Goal: Task Accomplishment & Management: Manage account settings

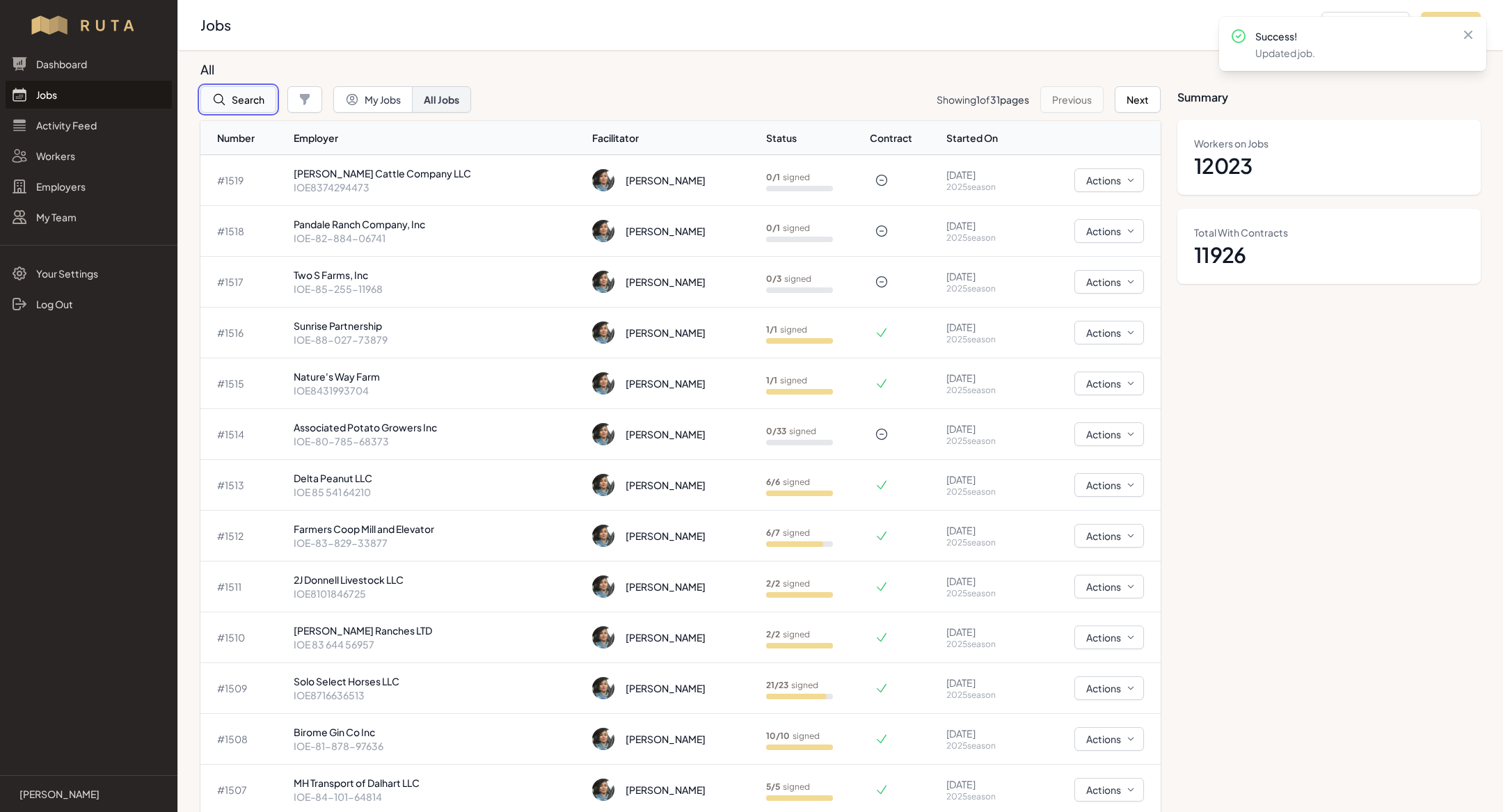
click at [255, 99] on button "Search" at bounding box center [238, 99] width 75 height 27
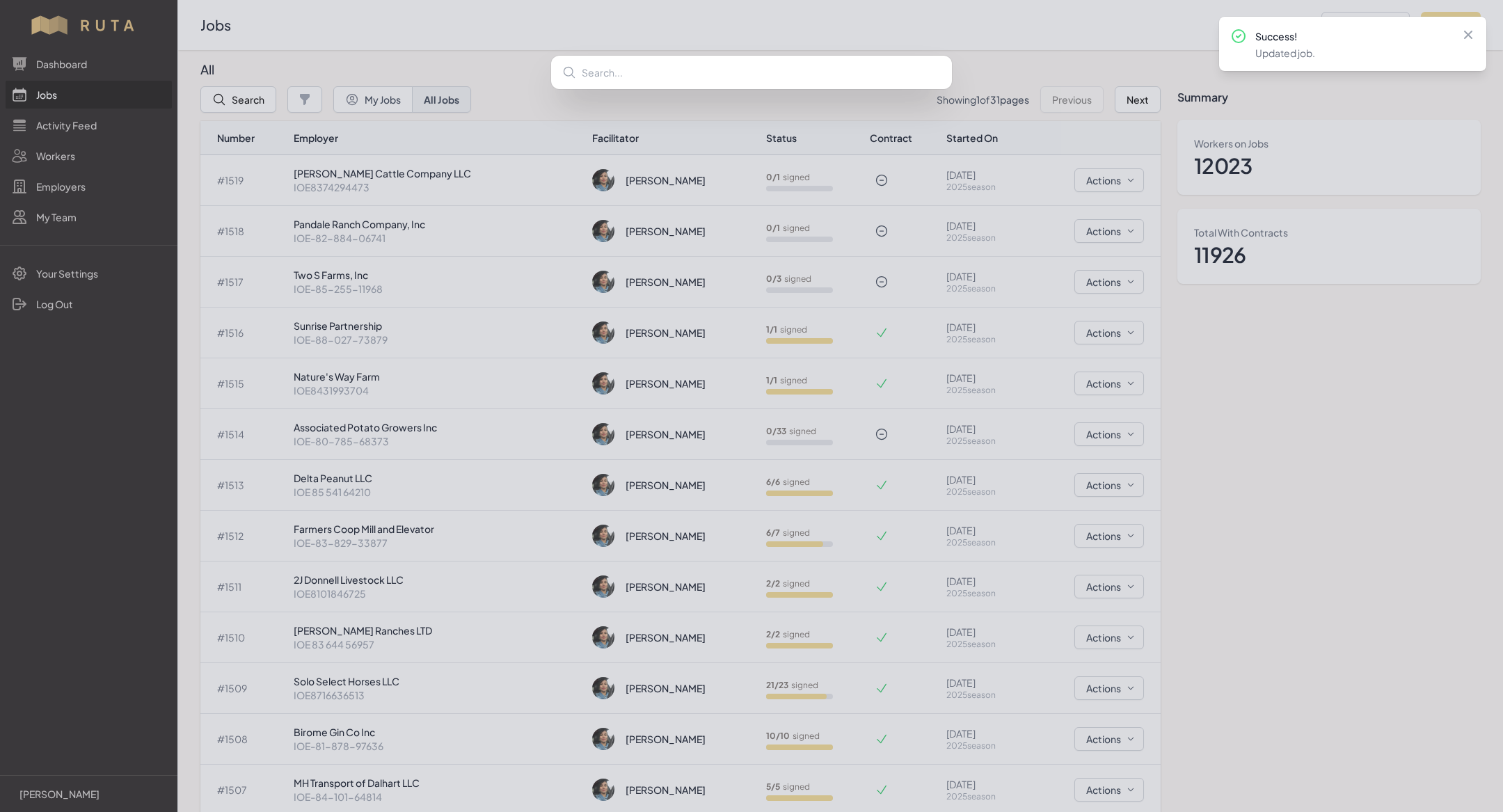
click at [251, 106] on div at bounding box center [751, 406] width 1503 height 812
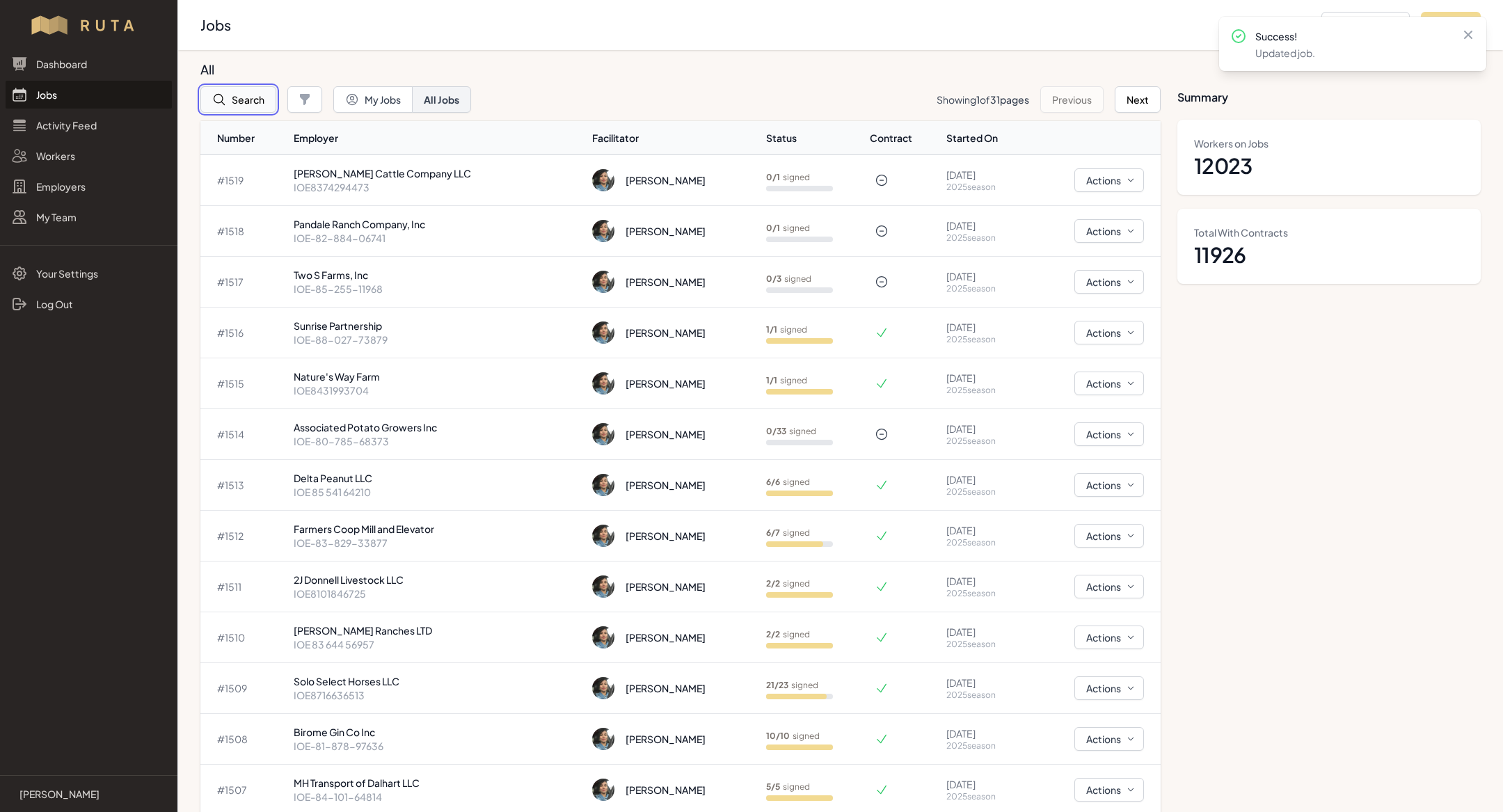
click at [261, 105] on button "Search" at bounding box center [238, 99] width 75 height 27
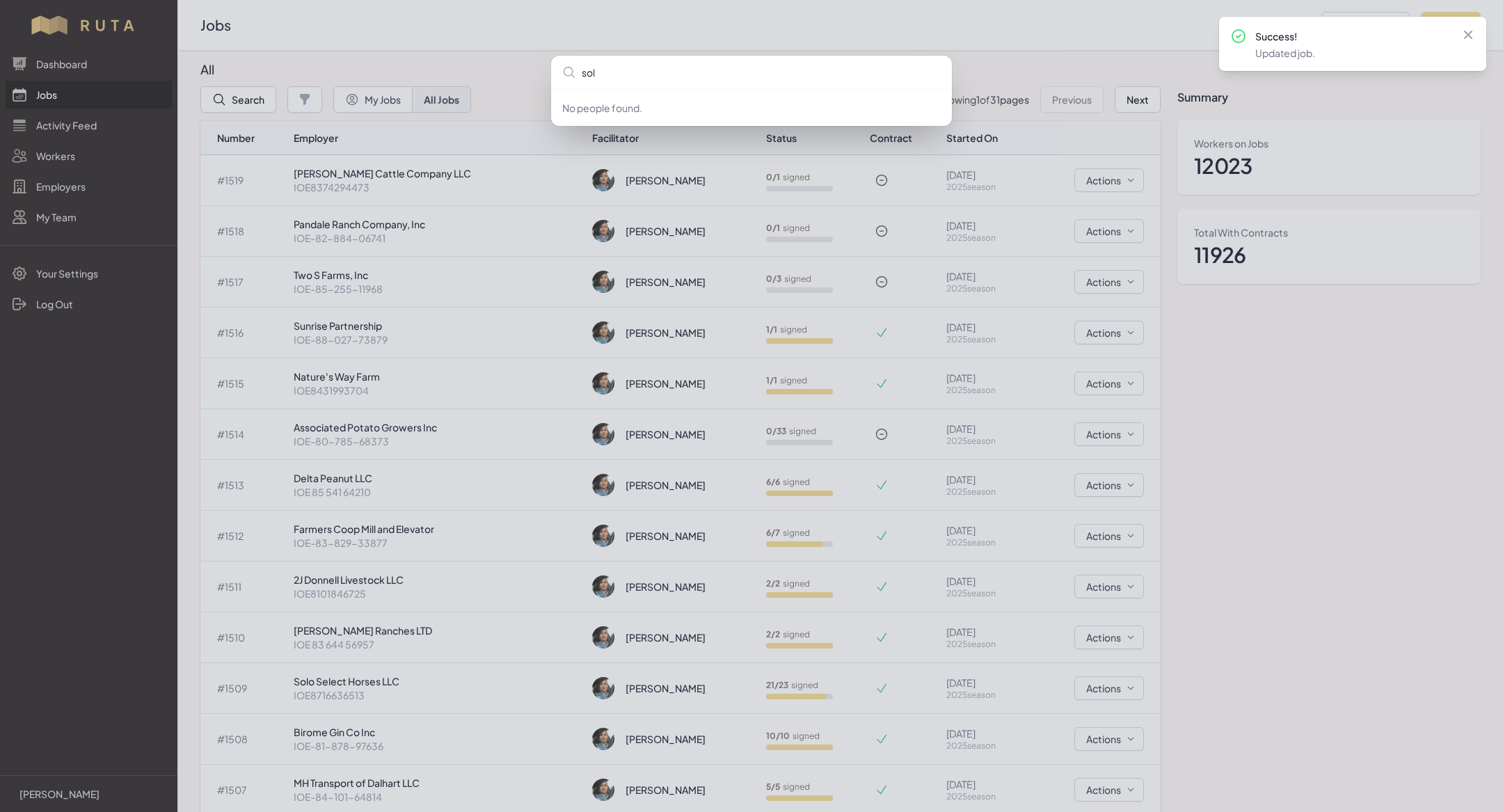
type input "solo"
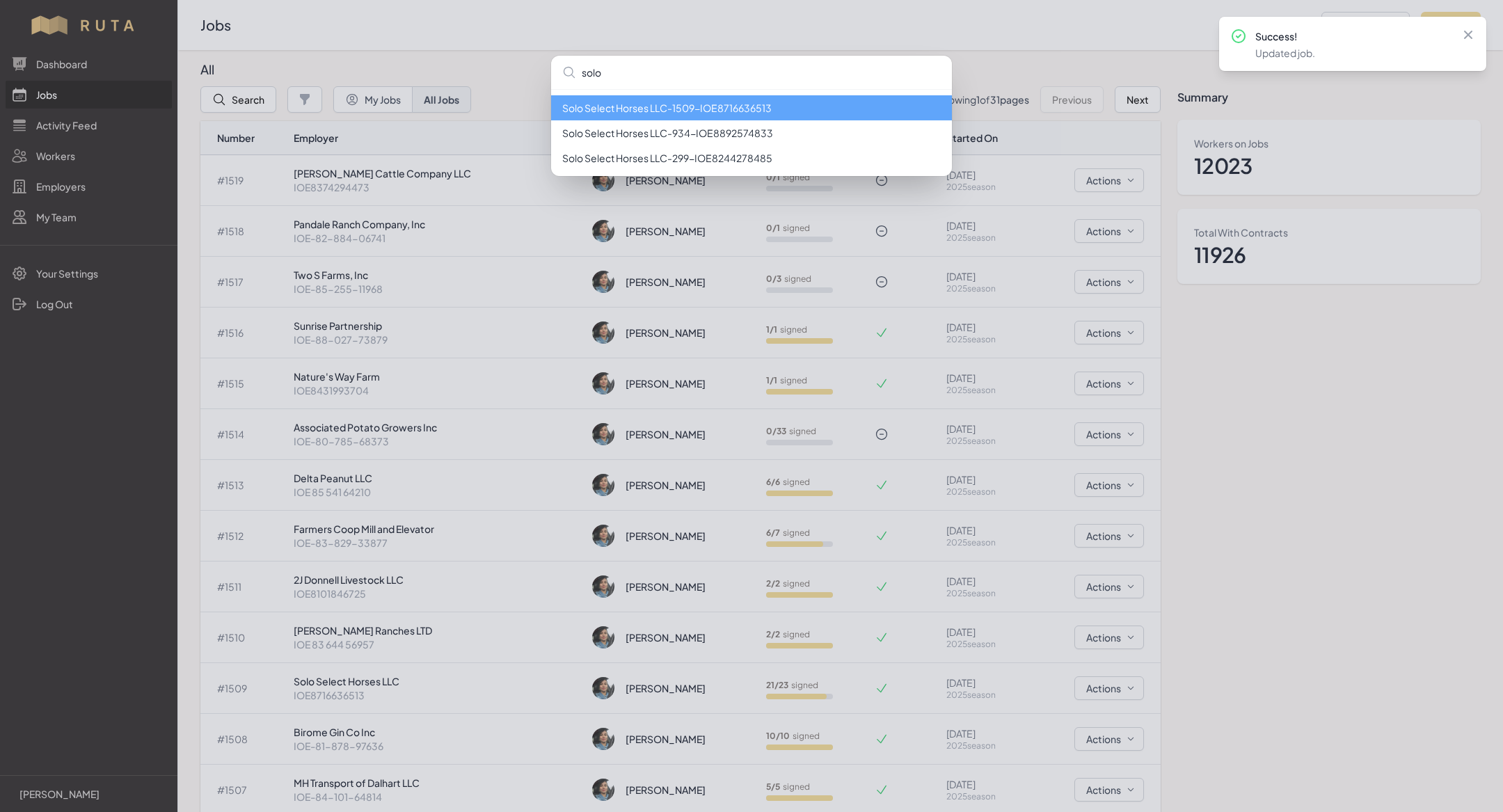
click at [634, 103] on li "Solo Select Horses LLC - 1509 - IOE8716636513" at bounding box center [751, 108] width 401 height 25
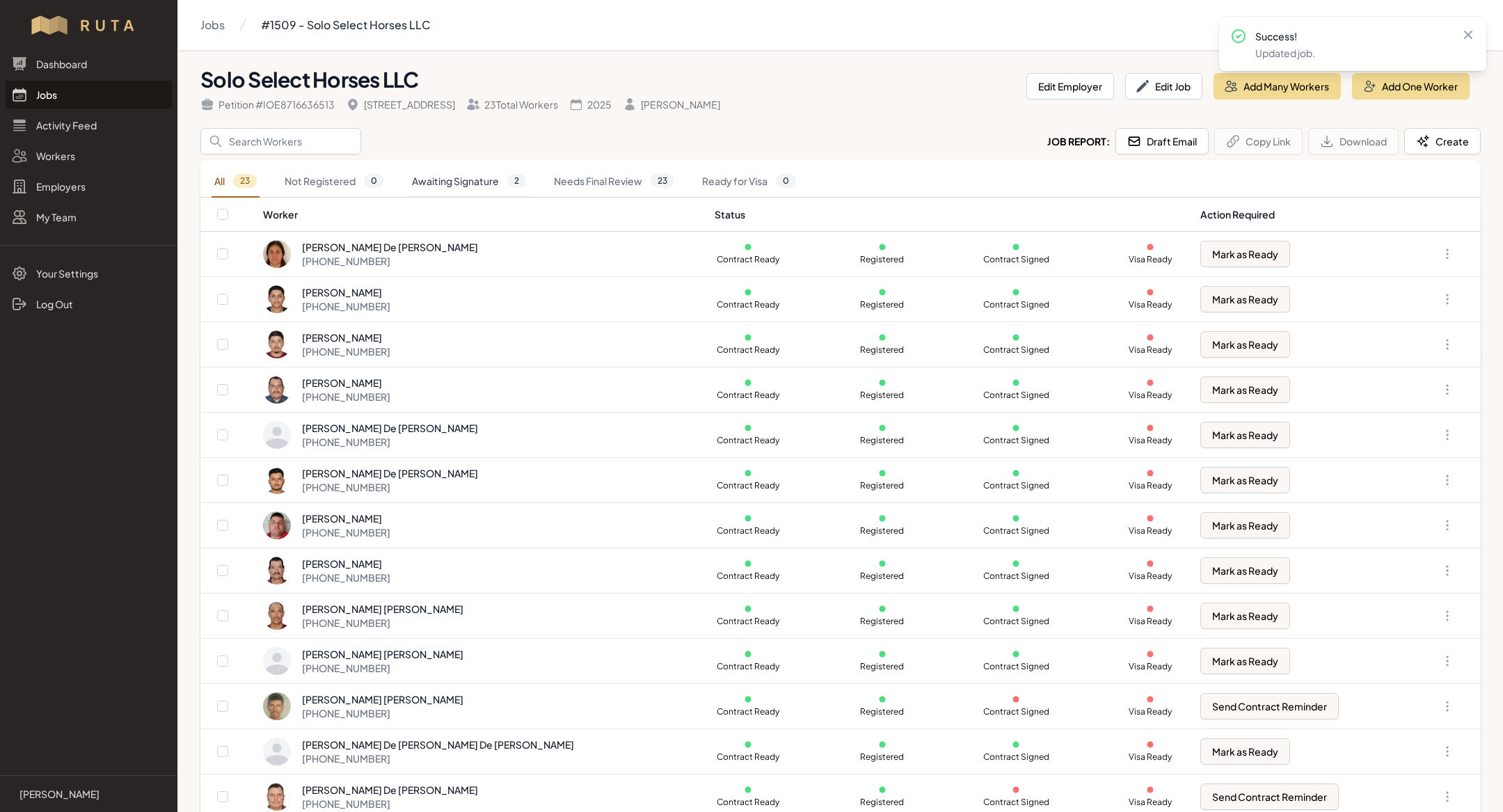
click at [473, 183] on link "Awaiting Signature 2" at bounding box center [469, 182] width 119 height 32
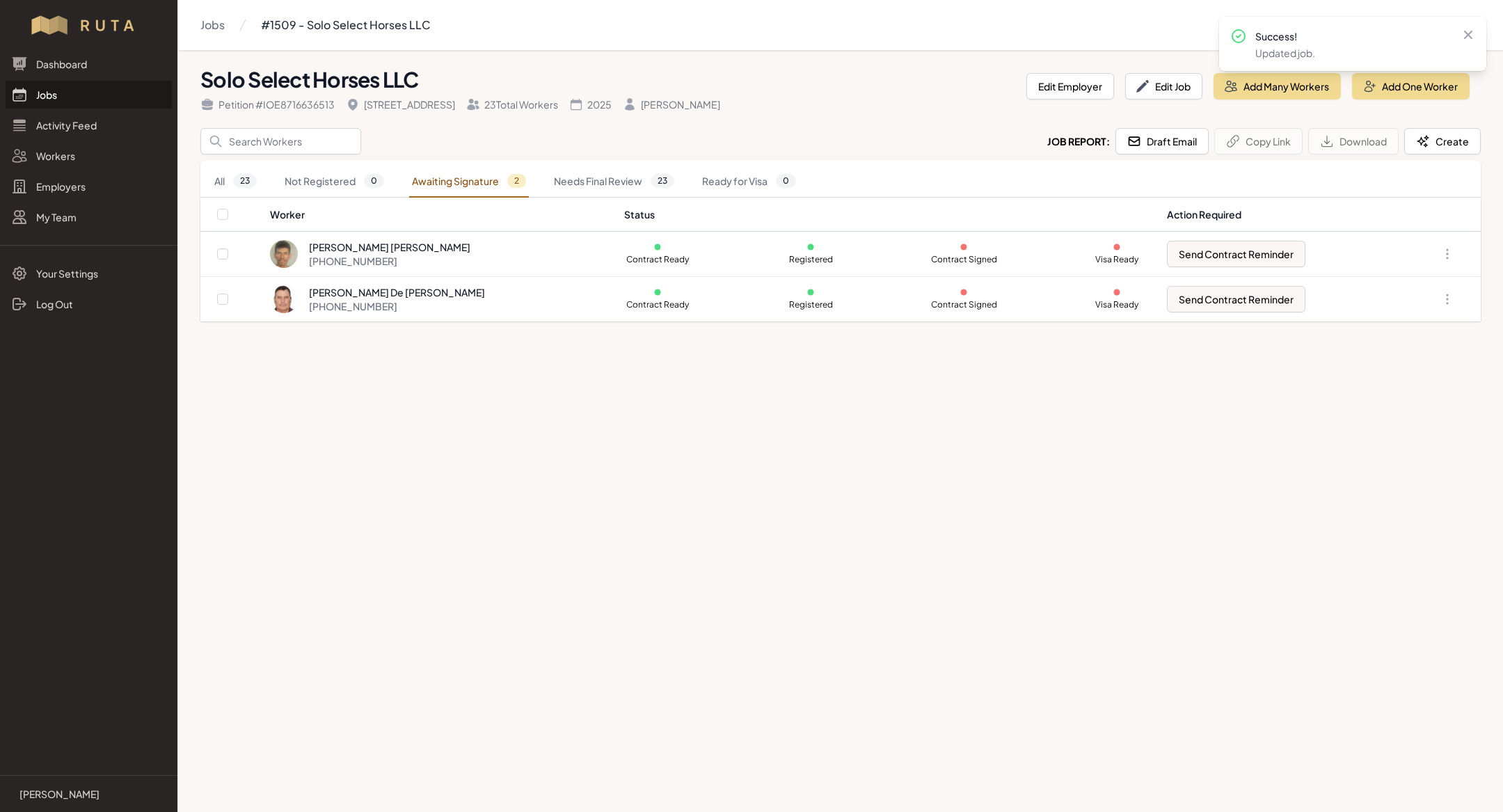
click at [454, 324] on div "Solo Select Horses LLC Petition # IOE8716636513 20910 Hwy 377 23 Total Workers …" at bounding box center [841, 191] width 1325 height 282
click at [449, 271] on td "[PERSON_NAME] [PERSON_NAME] [PHONE_NUMBER]" at bounding box center [442, 254] width 346 height 45
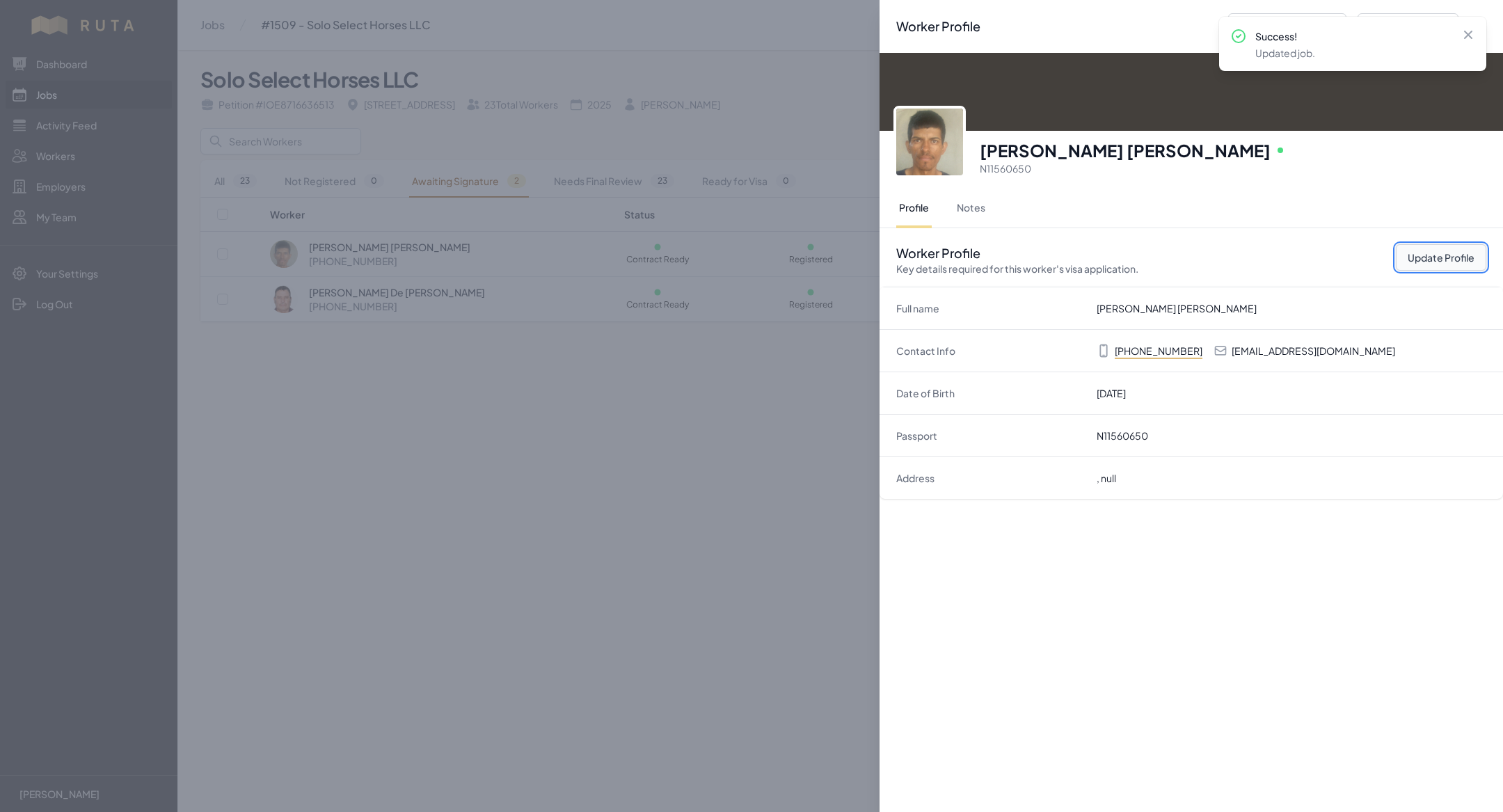
click at [1429, 263] on button "Update Profile" at bounding box center [1441, 258] width 91 height 27
select select "US"
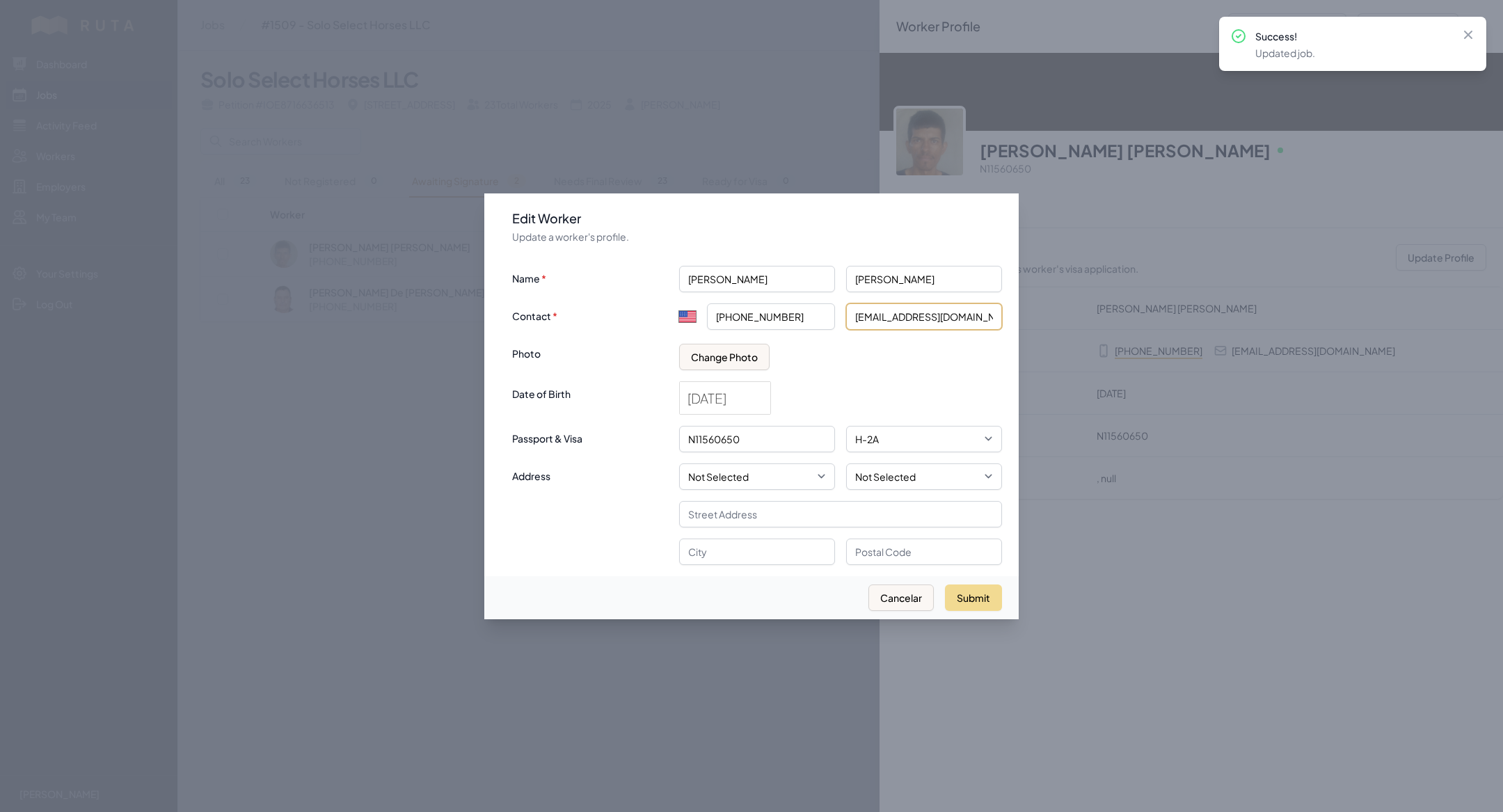
click at [921, 315] on input "[EMAIL_ADDRESS][DOMAIN_NAME]" at bounding box center [924, 317] width 156 height 27
type input "[EMAIL_ADDRESS][DOMAIN_NAME]"
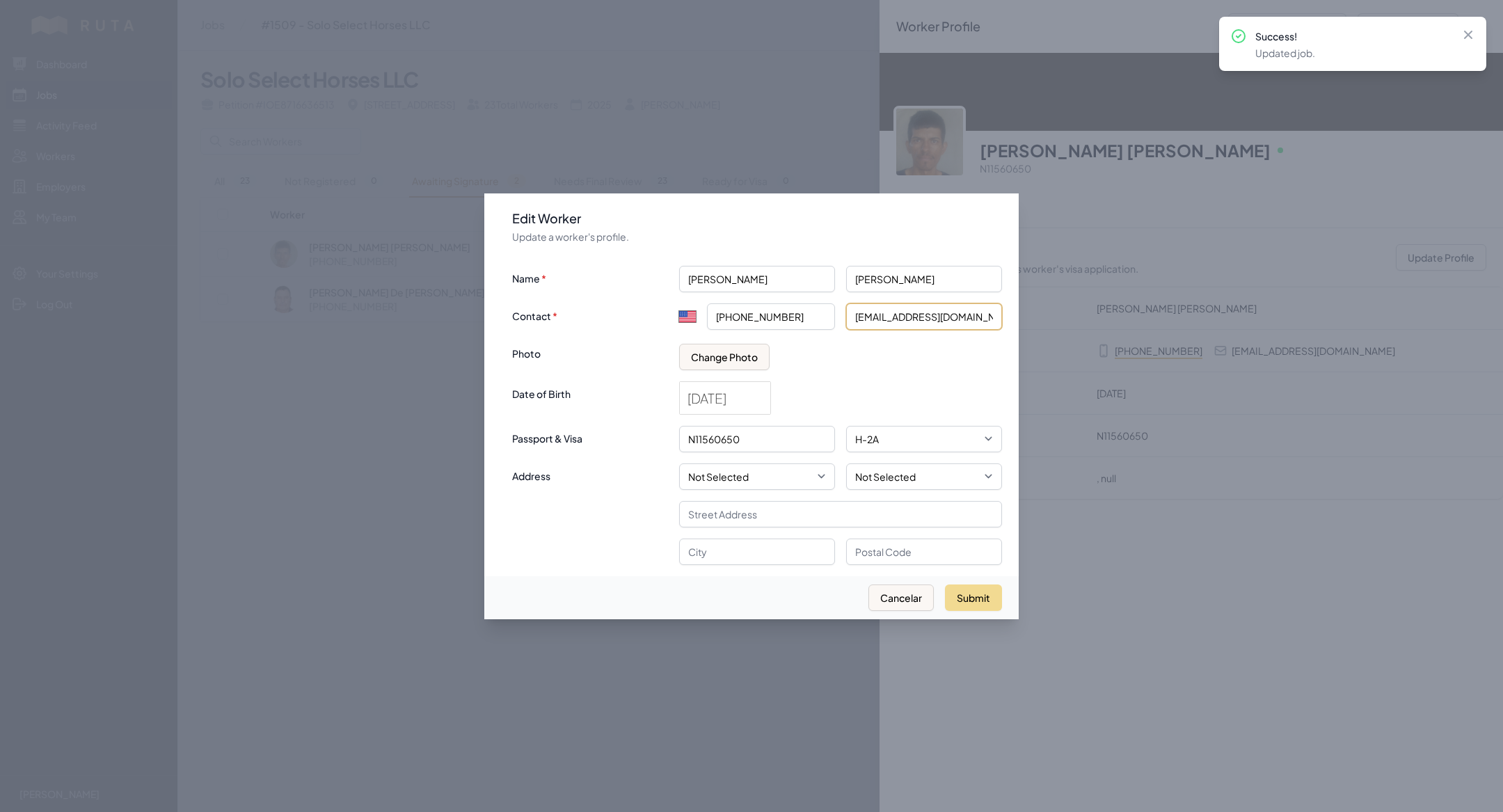
click button "submit" at bounding box center [0, 0] width 0 height 0
select select "MX"
type input "+52"
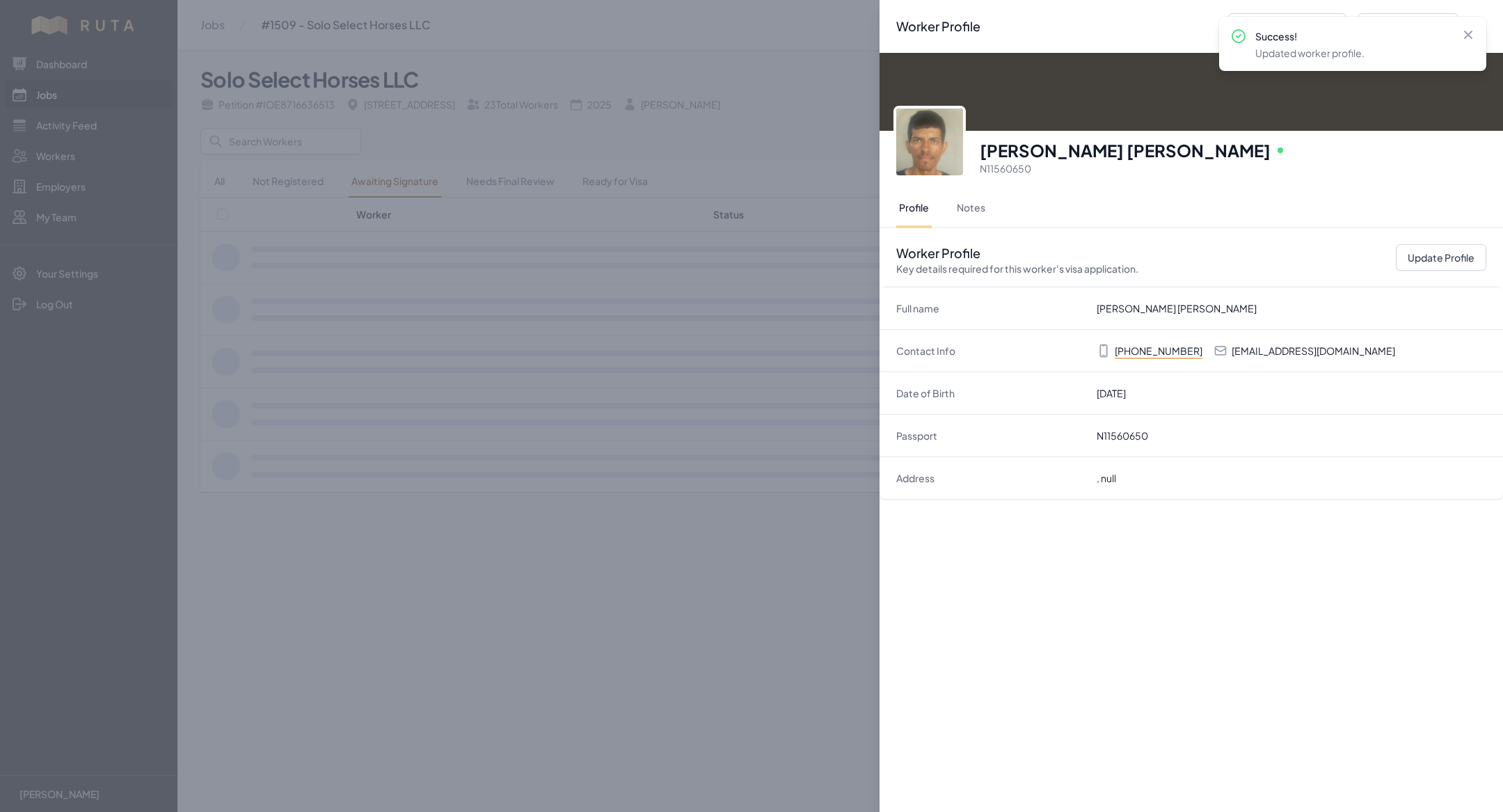
click at [728, 520] on div "Worker Profile Previous Worker Next Worker Close panel [PERSON_NAME] [PERSON_NA…" at bounding box center [751, 406] width 1503 height 812
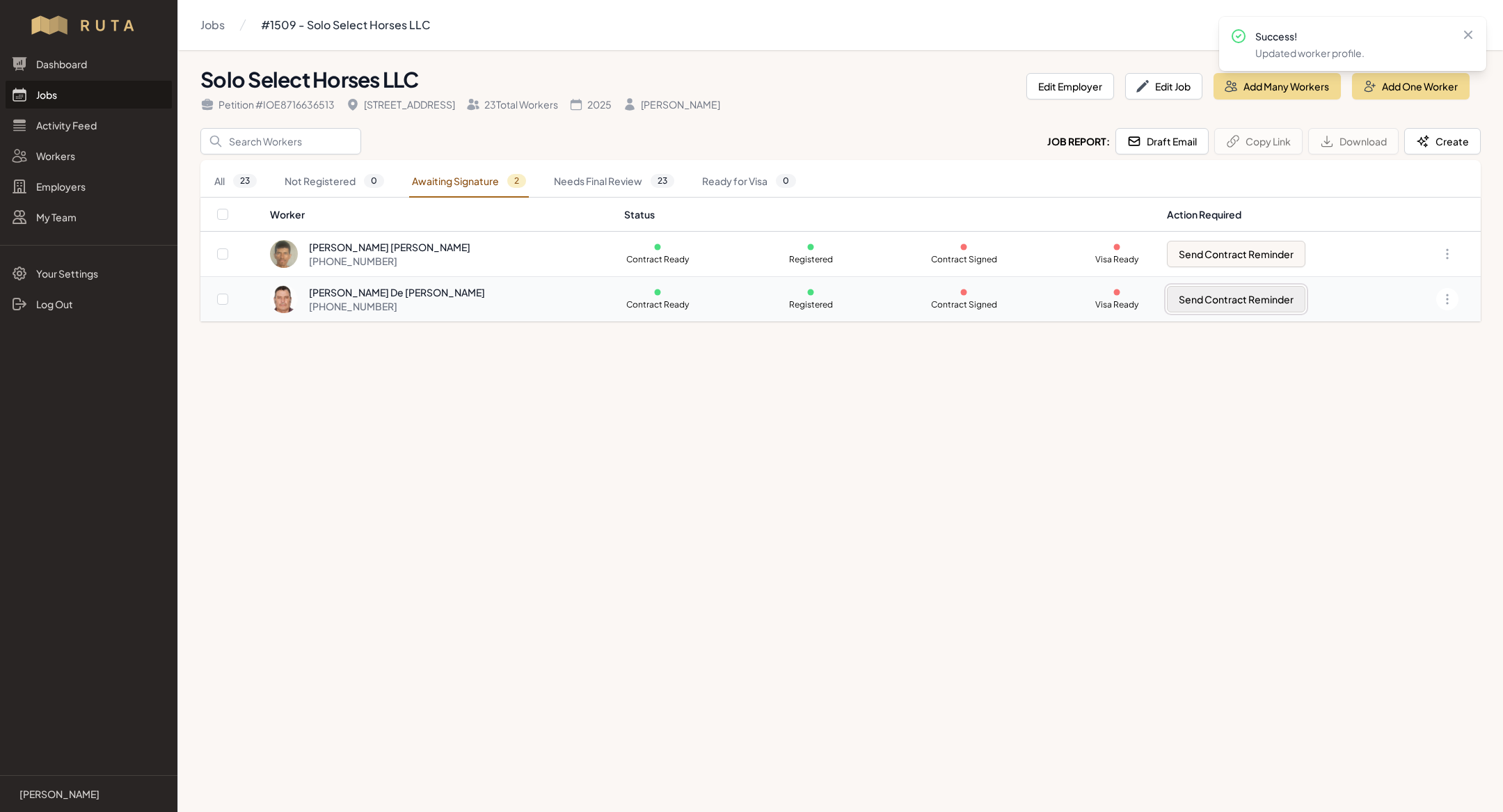
click at [1250, 301] on button "Send Contract Reminder" at bounding box center [1236, 300] width 138 height 27
checkbox input "true"
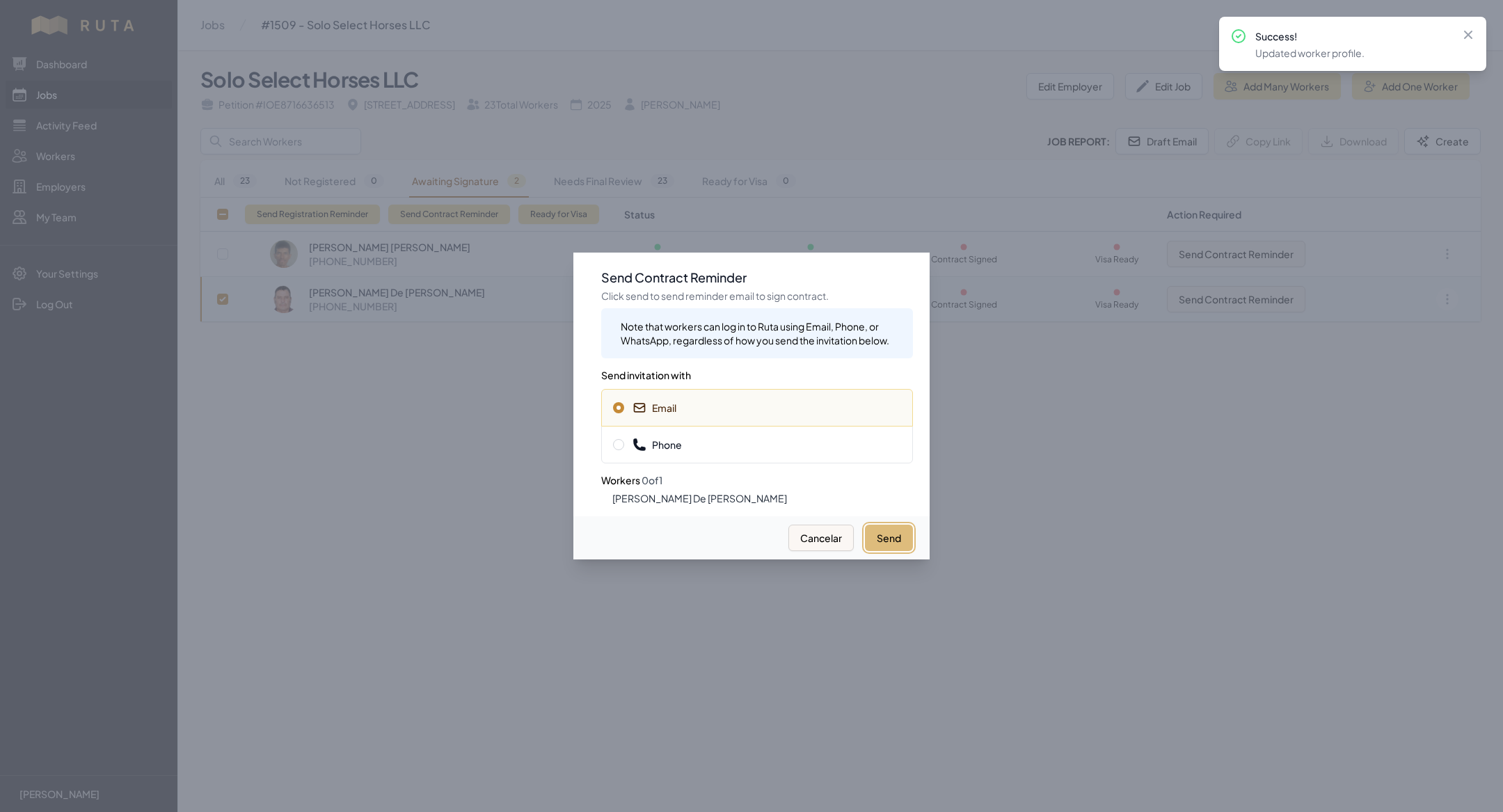
click at [886, 544] on button "Send" at bounding box center [888, 538] width 48 height 27
click at [901, 537] on button "Send" at bounding box center [888, 538] width 48 height 27
click at [1052, 510] on div at bounding box center [751, 406] width 1503 height 812
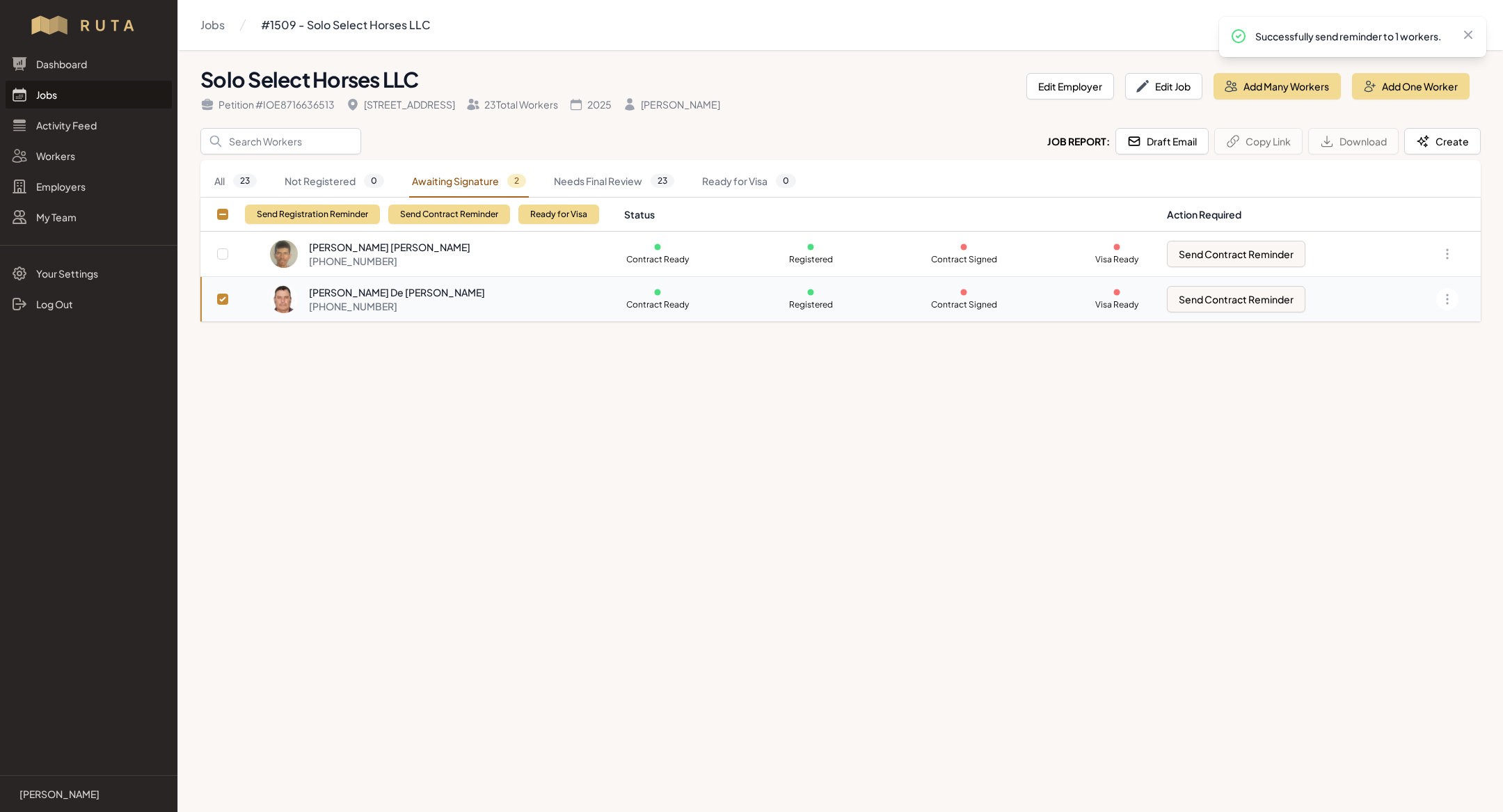
click at [574, 300] on td "[PERSON_NAME] De [PERSON_NAME] [PHONE_NUMBER]" at bounding box center [442, 299] width 346 height 45
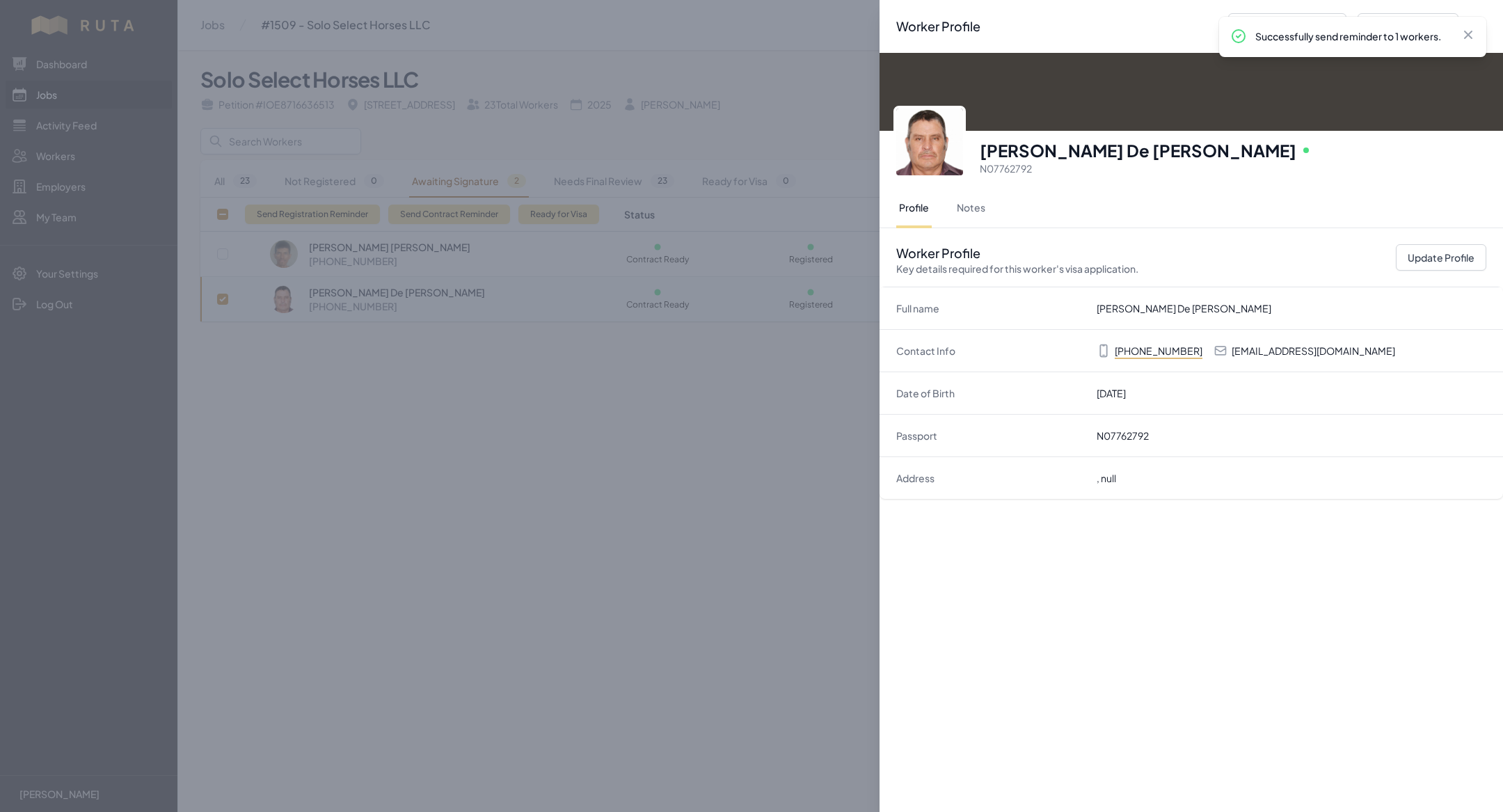
click at [628, 433] on div "Worker Profile Previous Worker Next Worker Close panel [PERSON_NAME] De [PERSON…" at bounding box center [751, 406] width 1503 height 812
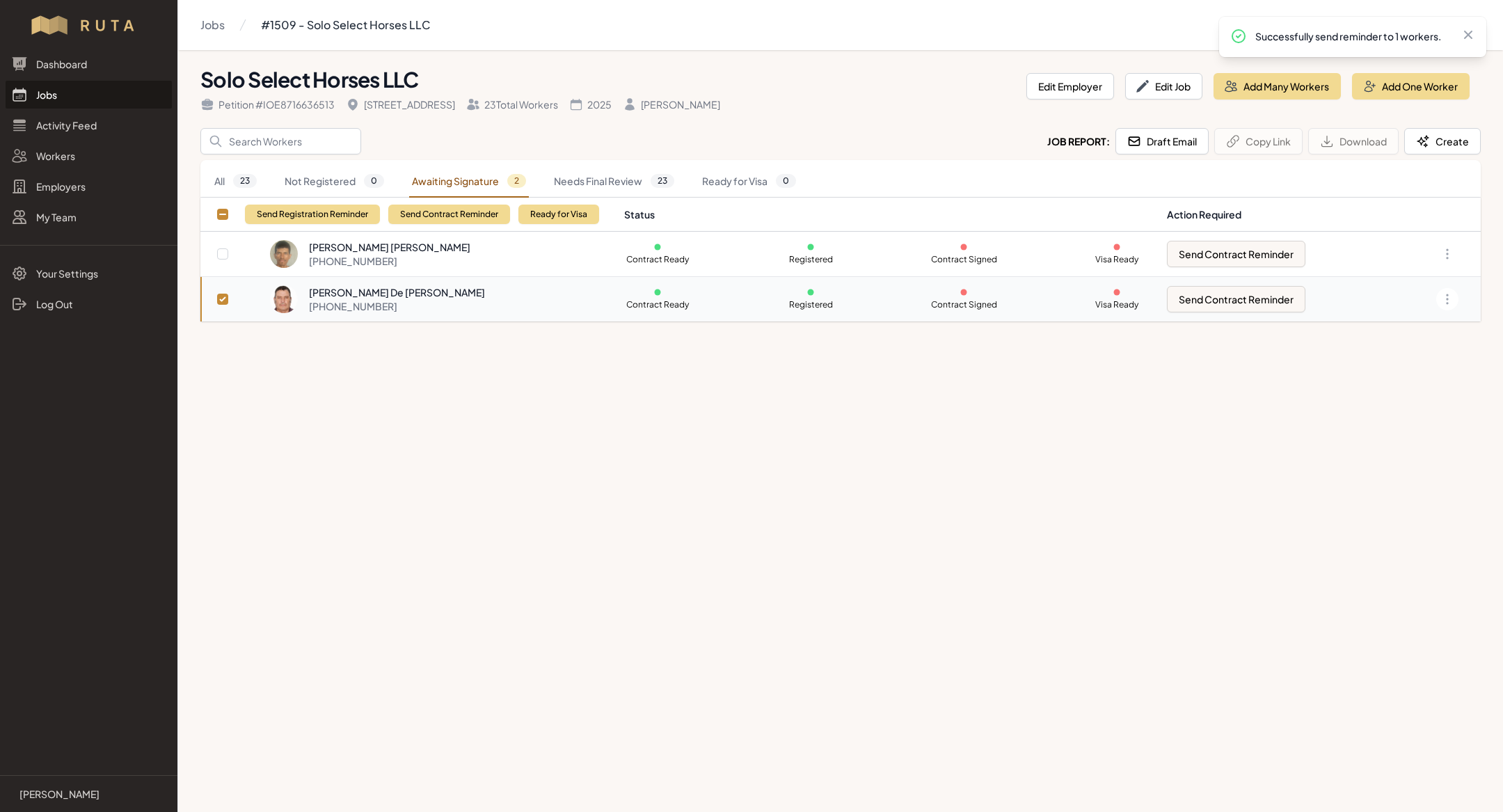
click at [497, 295] on div "[PERSON_NAME] De [PERSON_NAME] [PHONE_NUMBER]" at bounding box center [439, 299] width 338 height 28
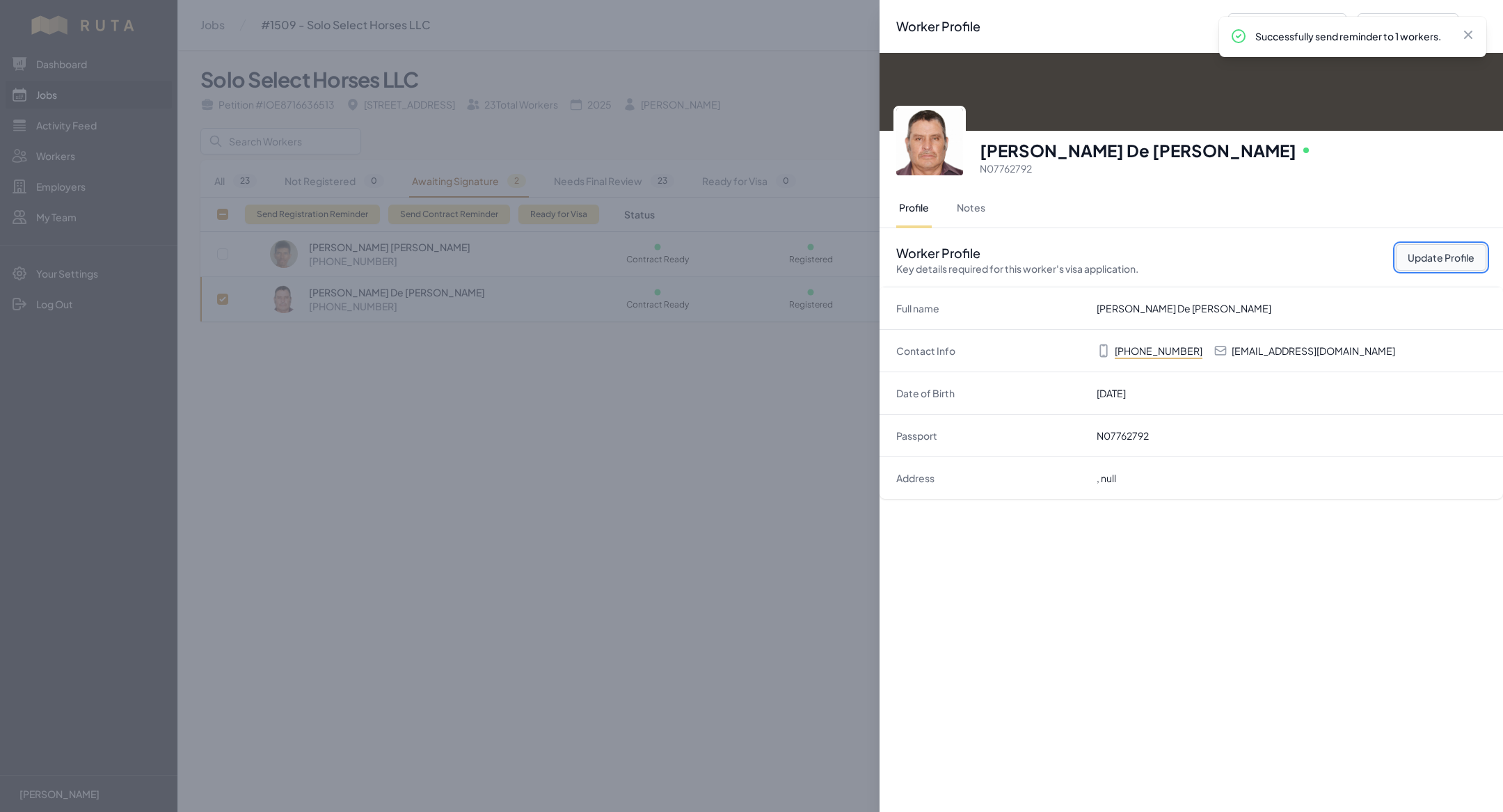
click at [1471, 262] on button "Update Profile" at bounding box center [1441, 258] width 91 height 27
select select "US"
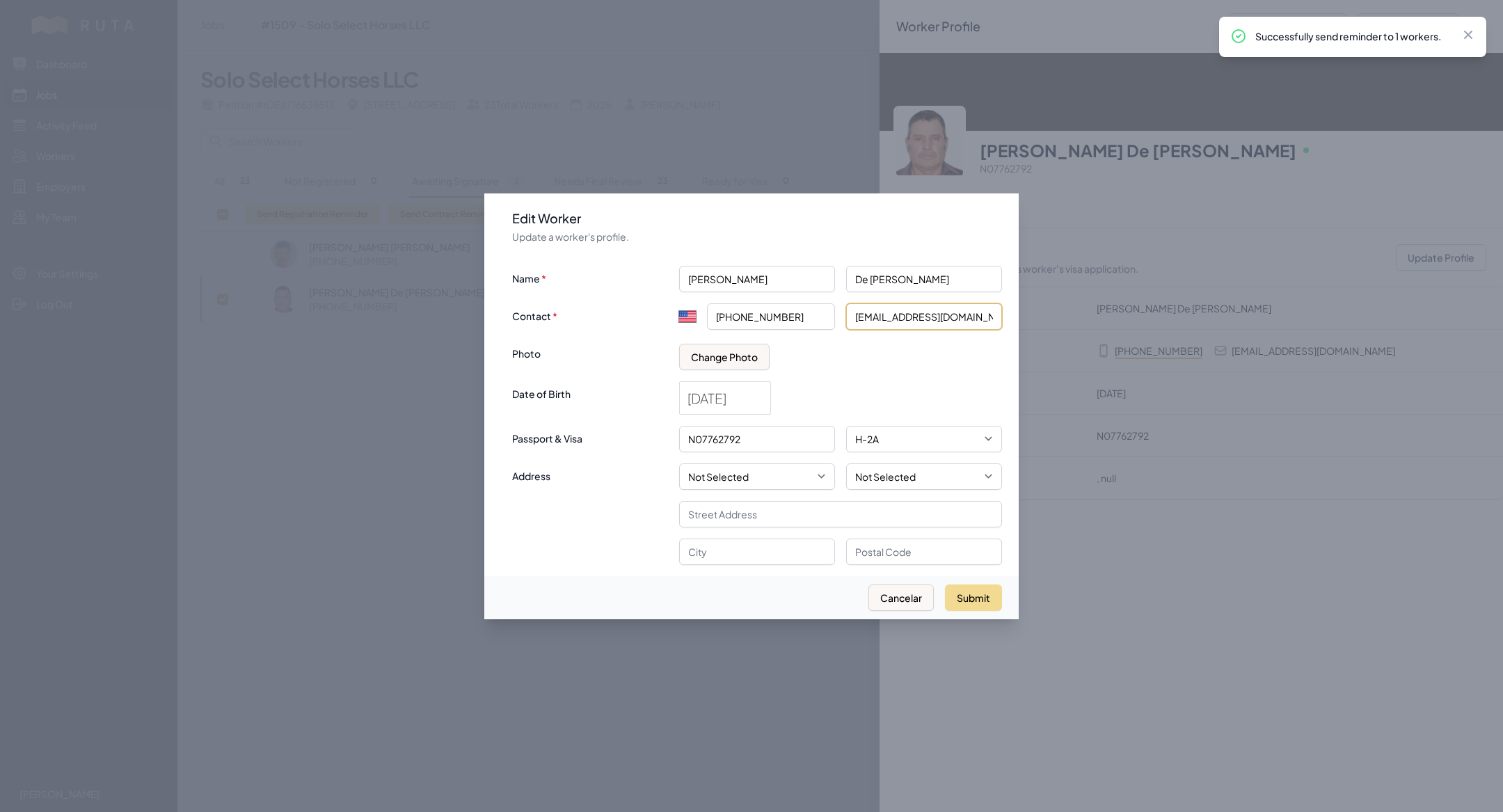
click at [962, 319] on input "[EMAIL_ADDRESS][DOMAIN_NAME]" at bounding box center [924, 317] width 156 height 27
paste input "IOE8374294473"
type input "IOE8374294473"
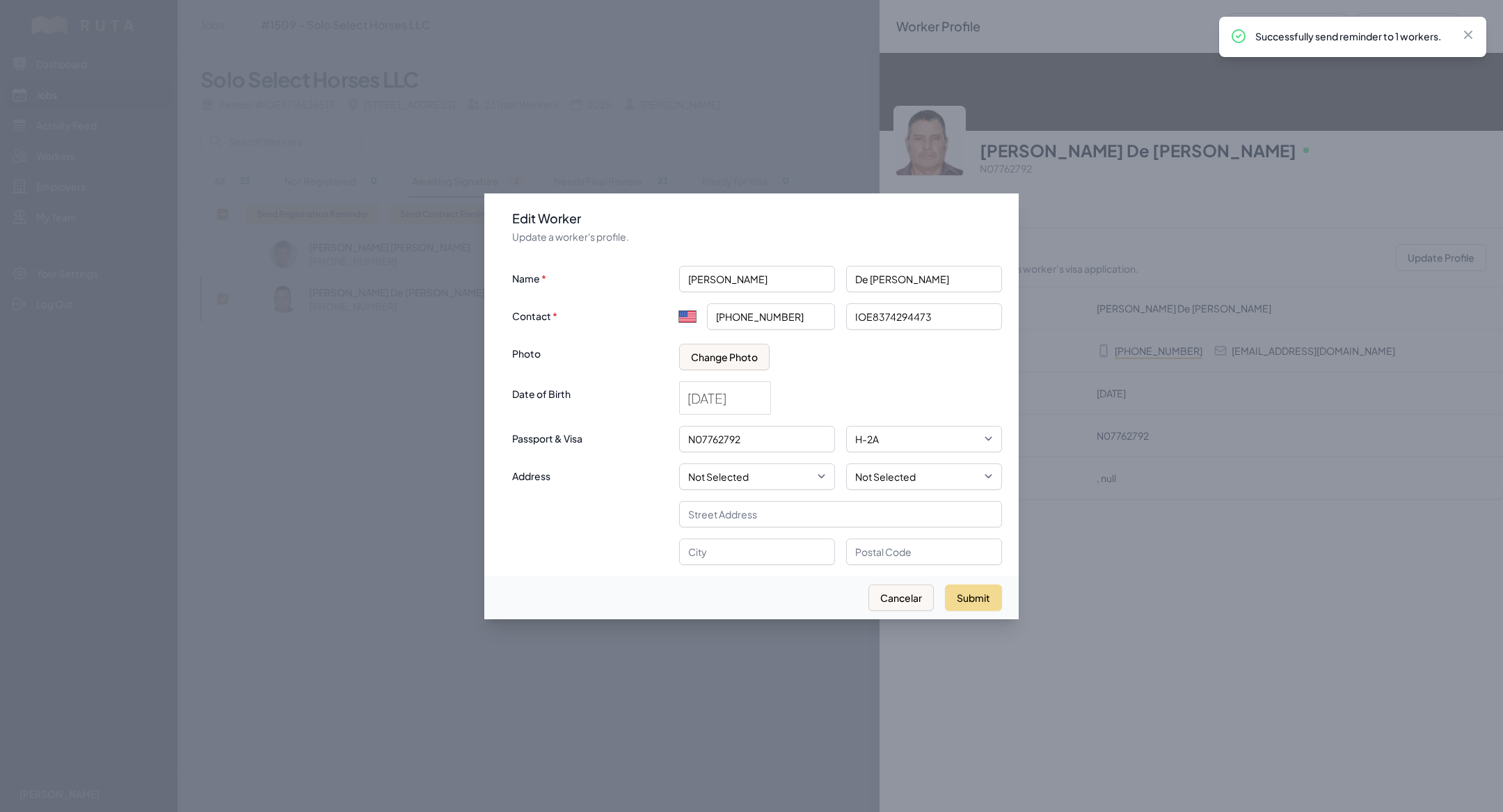
click at [307, 525] on div at bounding box center [751, 406] width 1503 height 812
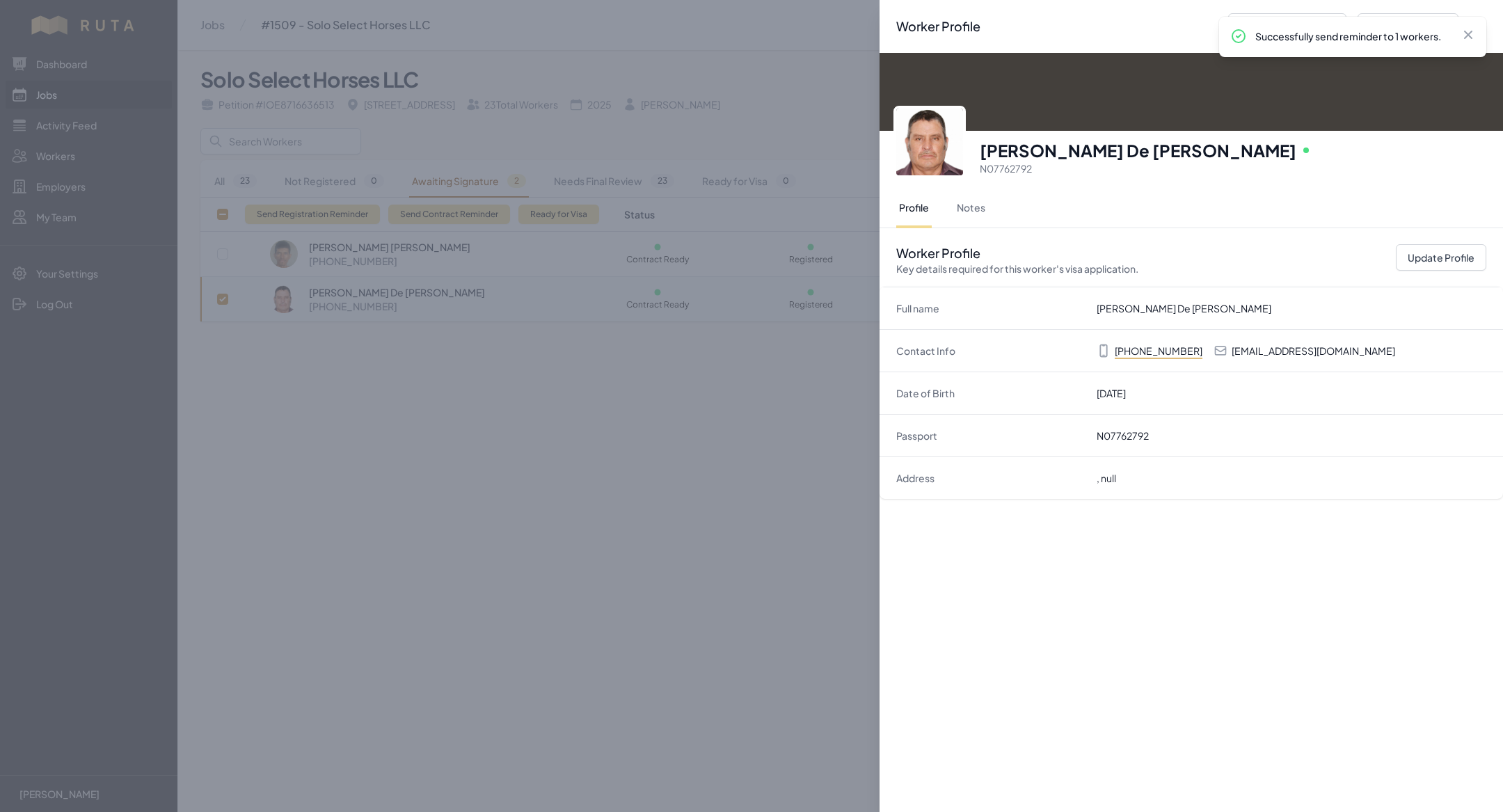
click at [405, 216] on div "Worker Profile Previous Worker Next Worker Close panel [PERSON_NAME] De [PERSON…" at bounding box center [751, 406] width 1503 height 812
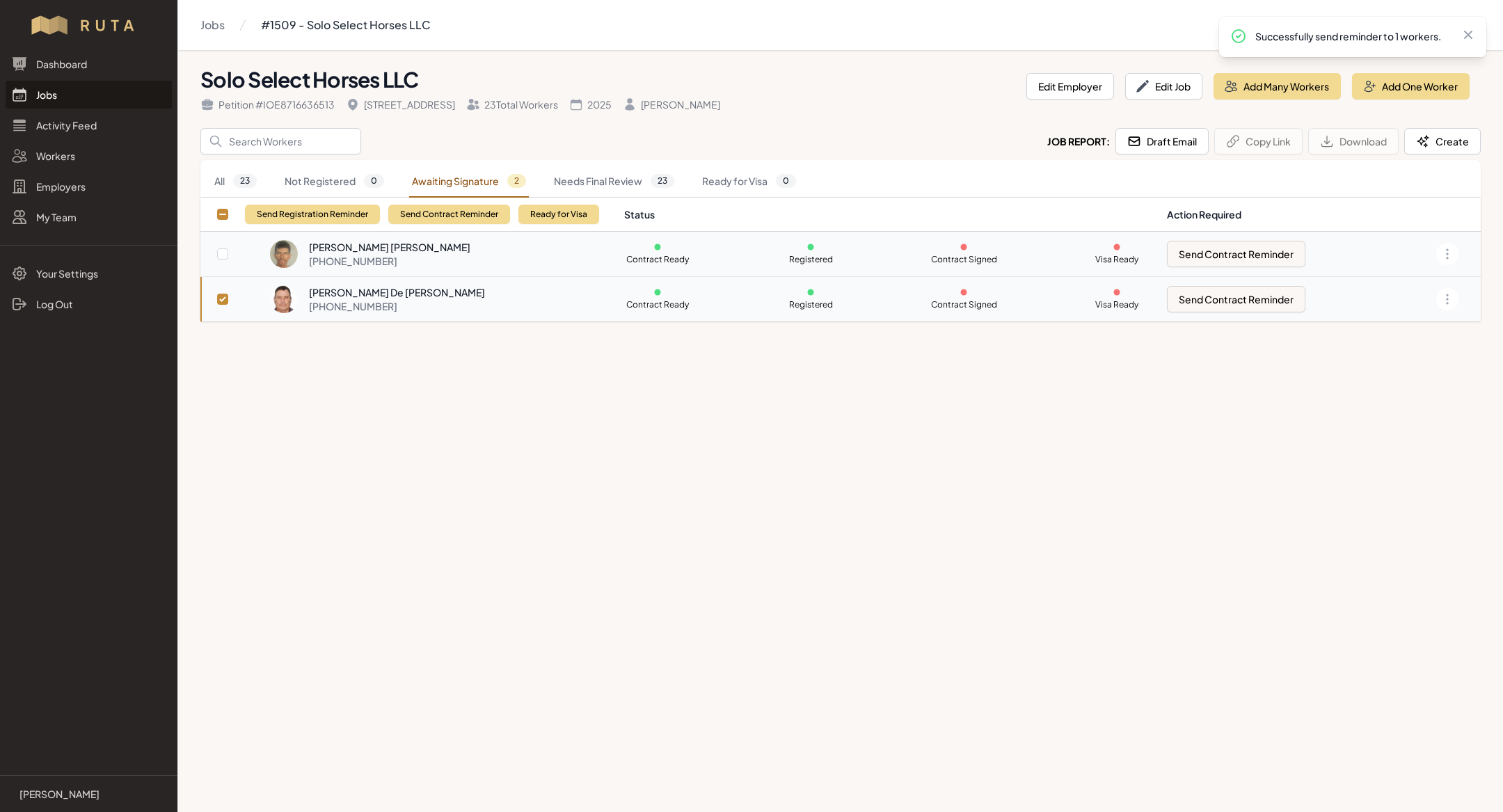
click at [405, 248] on div "[PERSON_NAME] [PERSON_NAME]" at bounding box center [389, 247] width 161 height 14
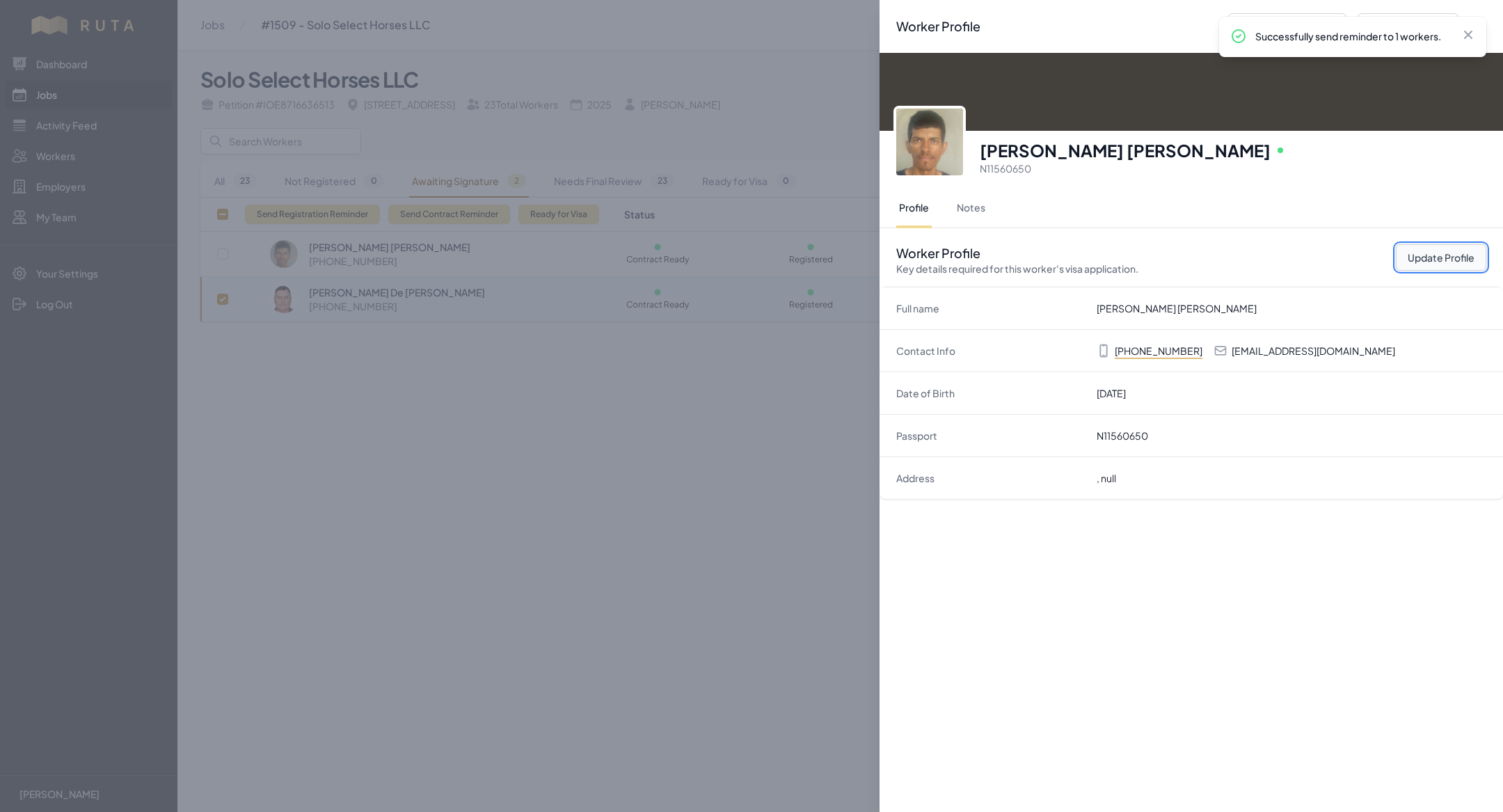
click at [1442, 259] on button "Update Profile" at bounding box center [1441, 258] width 91 height 27
select select "US"
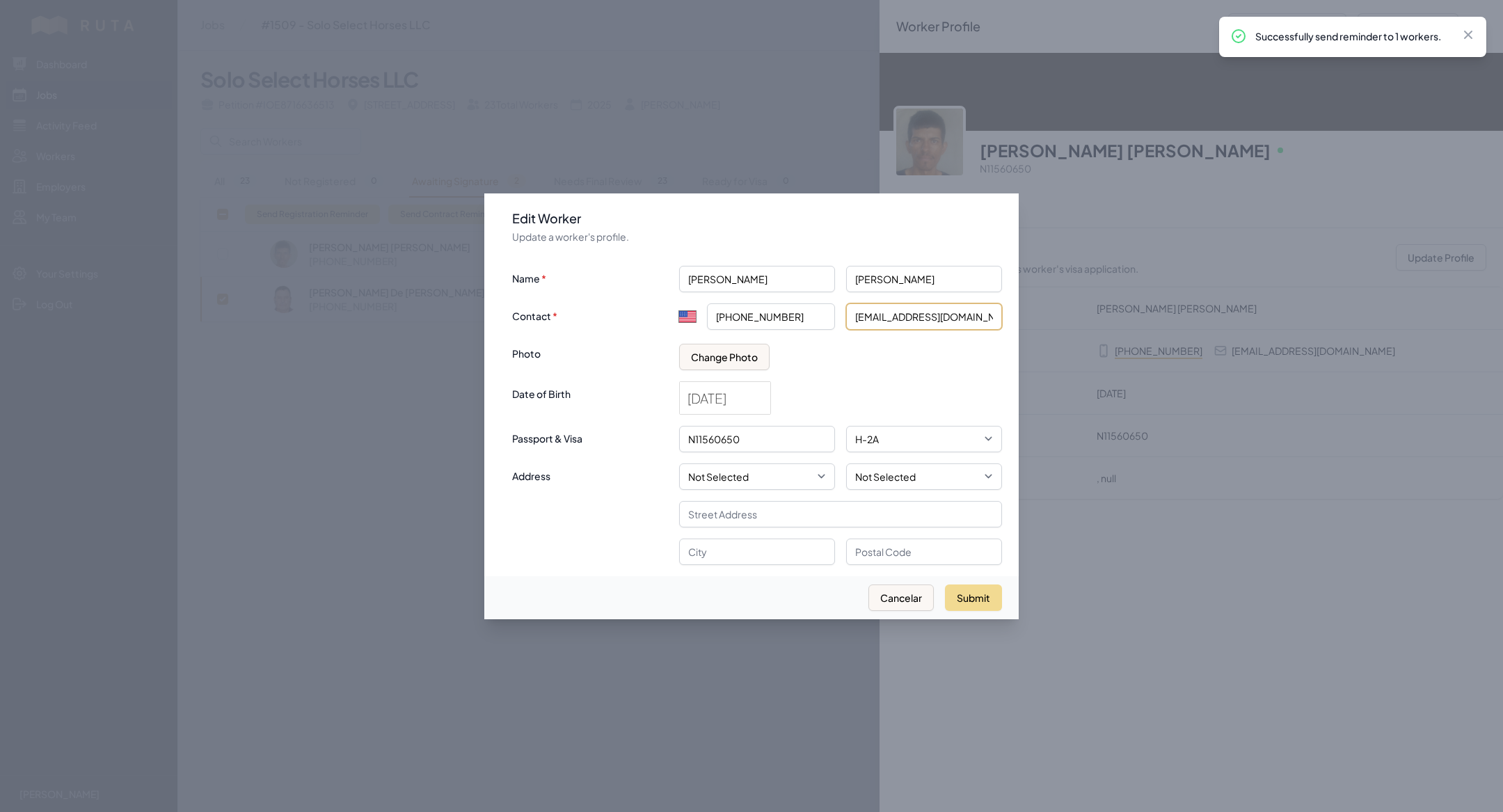
click at [903, 323] on input "[EMAIL_ADDRESS][DOMAIN_NAME]" at bounding box center [924, 317] width 156 height 27
click at [318, 430] on div at bounding box center [751, 406] width 1503 height 812
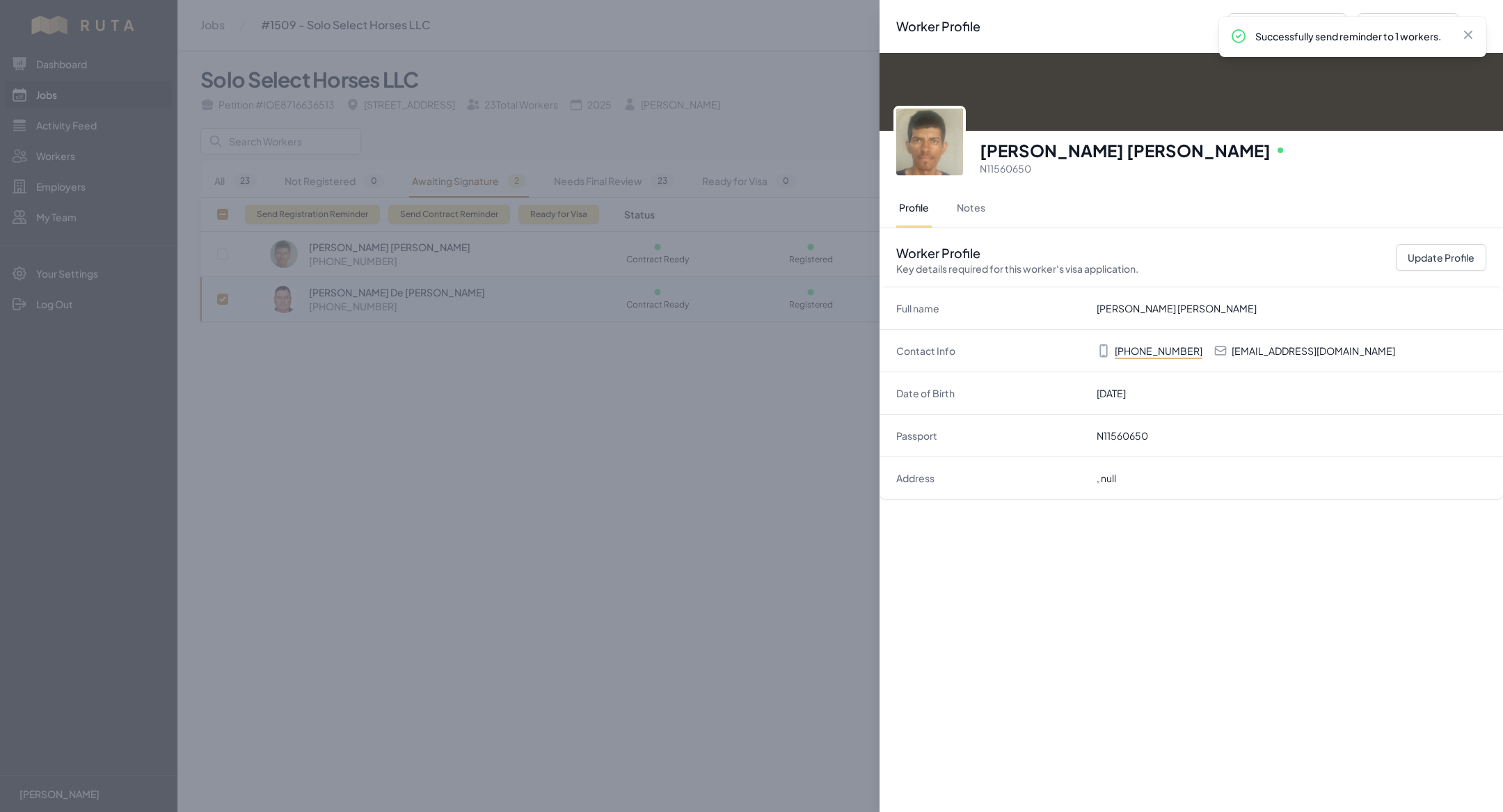
click at [458, 303] on div "Worker Profile Previous Worker Next Worker Close panel [PERSON_NAME] [PERSON_NA…" at bounding box center [751, 406] width 1503 height 812
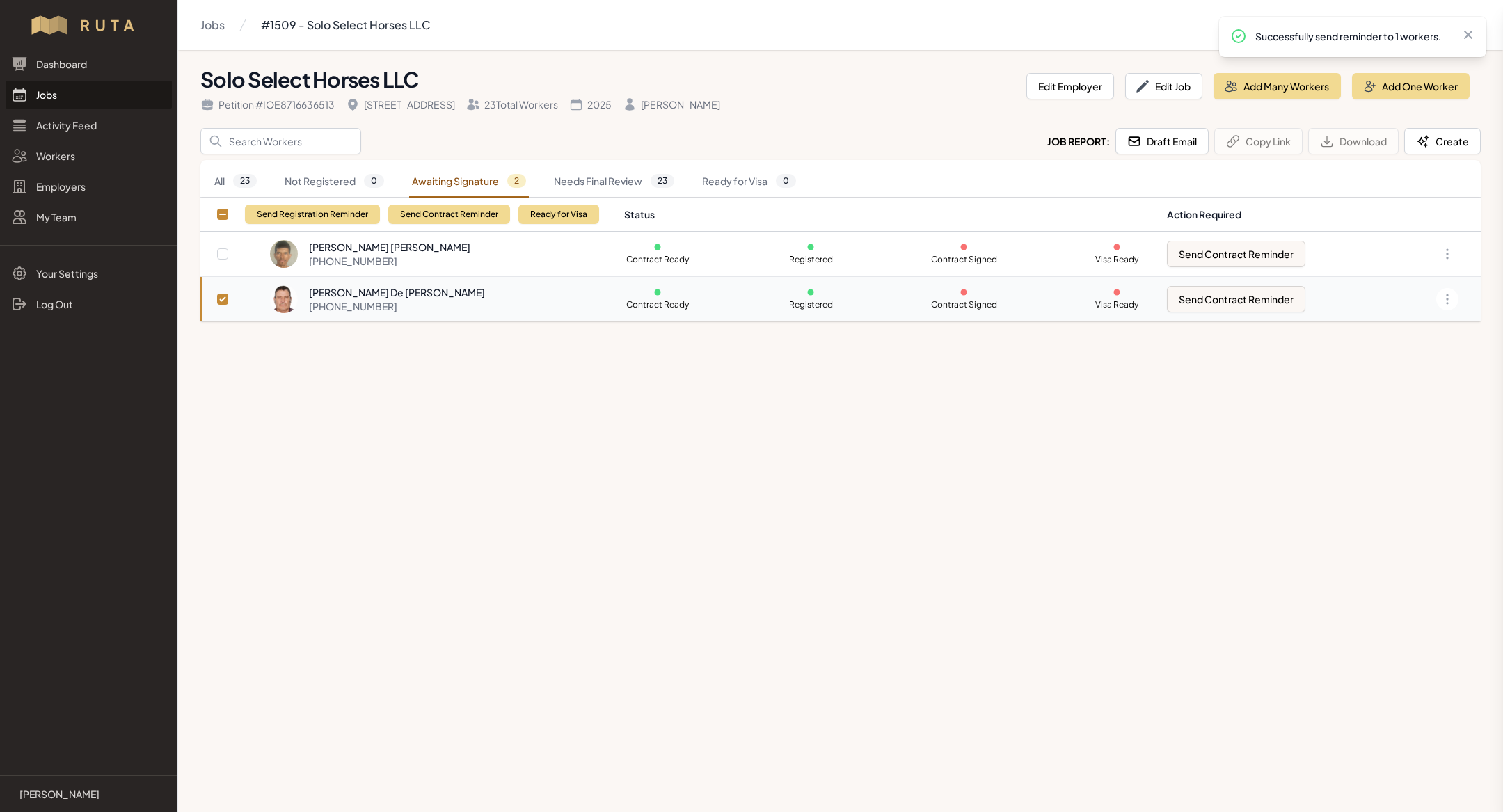
click at [458, 303] on div "[PERSON_NAME] De [PERSON_NAME] [PHONE_NUMBER]" at bounding box center [439, 299] width 338 height 28
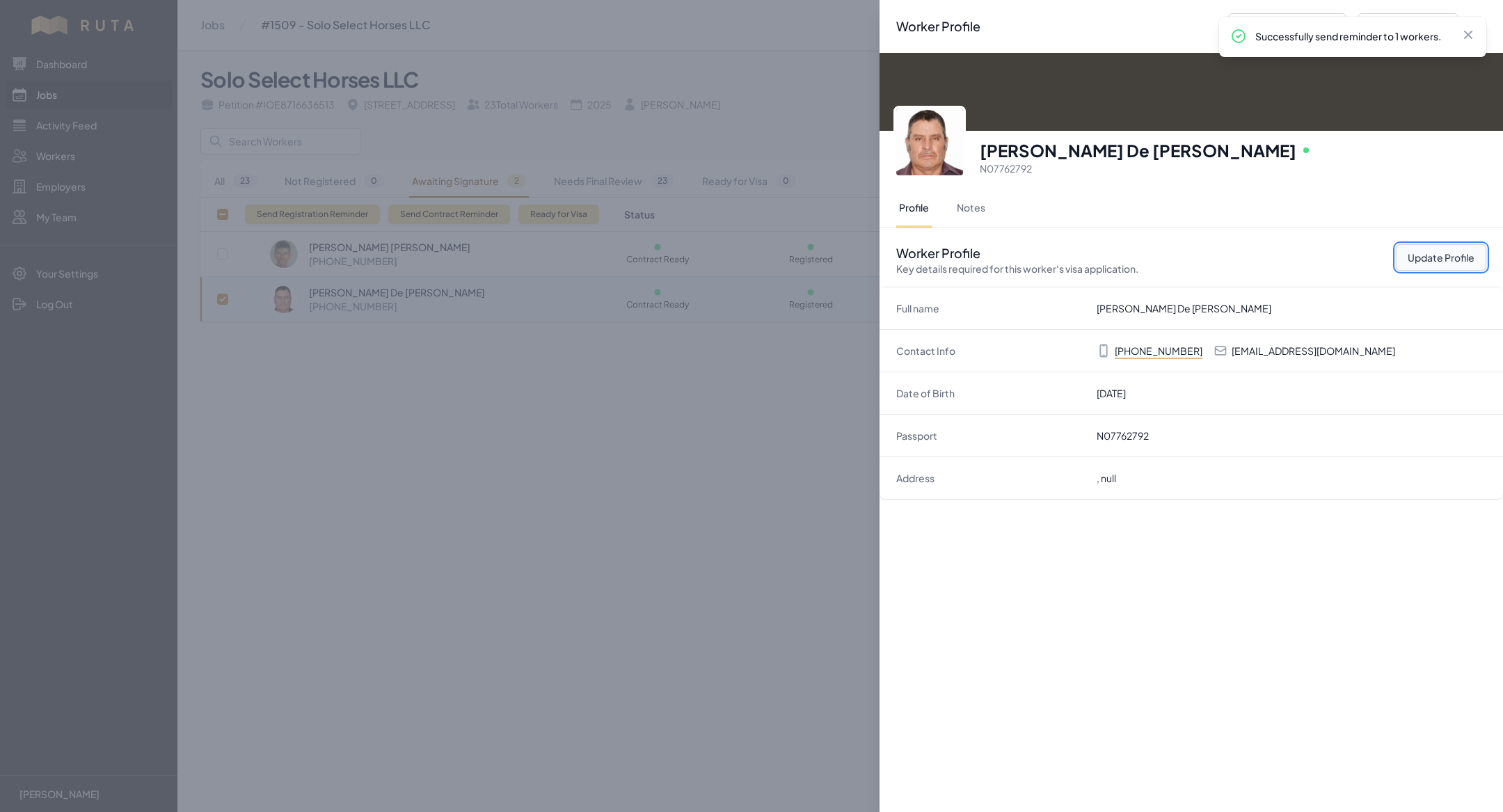
click at [1451, 259] on button "Update Profile" at bounding box center [1441, 258] width 91 height 27
select select "US"
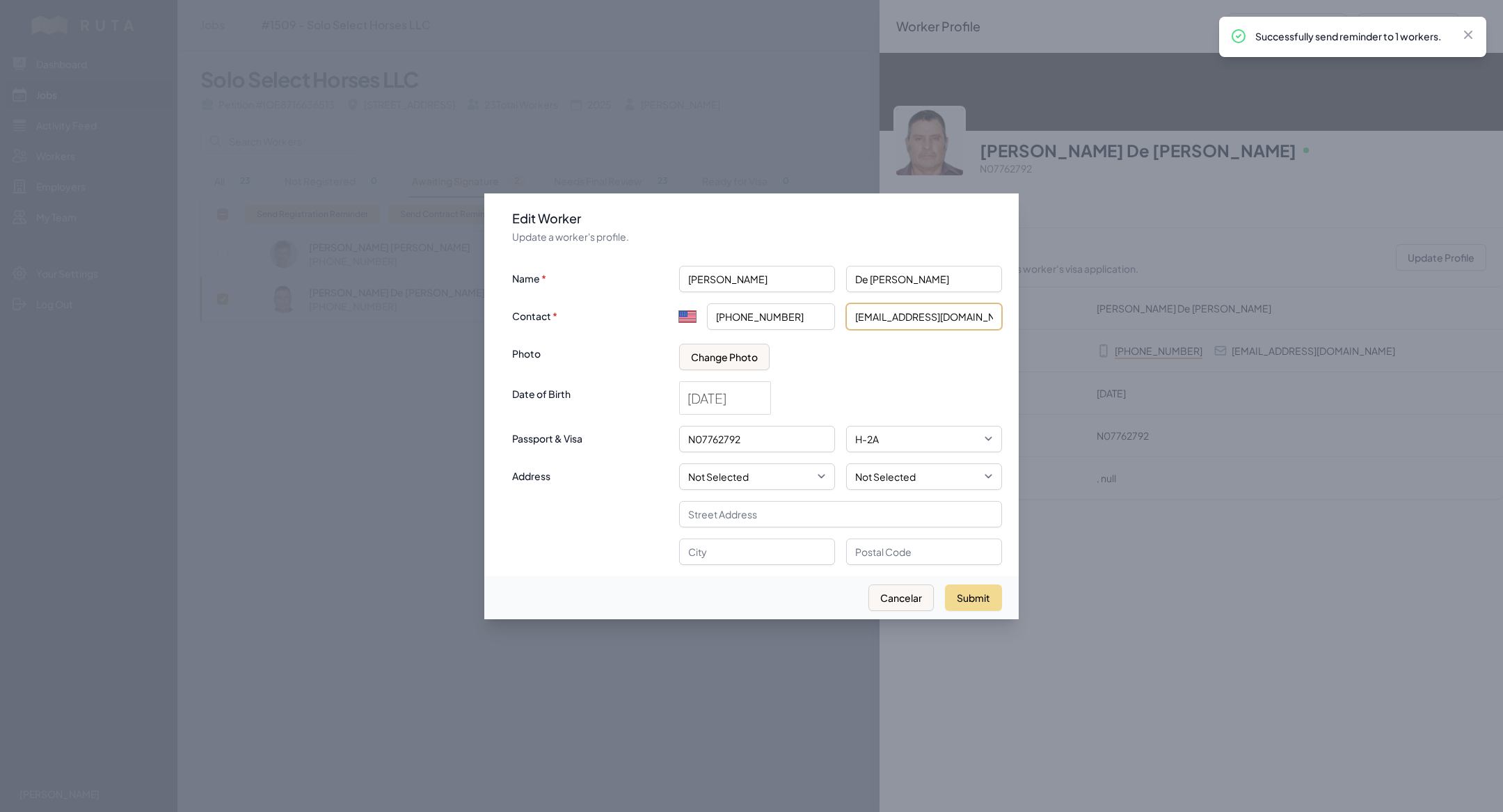
click at [918, 320] on input "[EMAIL_ADDRESS][DOMAIN_NAME]" at bounding box center [924, 317] width 156 height 27
paste input "[EMAIL_ADDRESS][DOMAIN_NAME]"
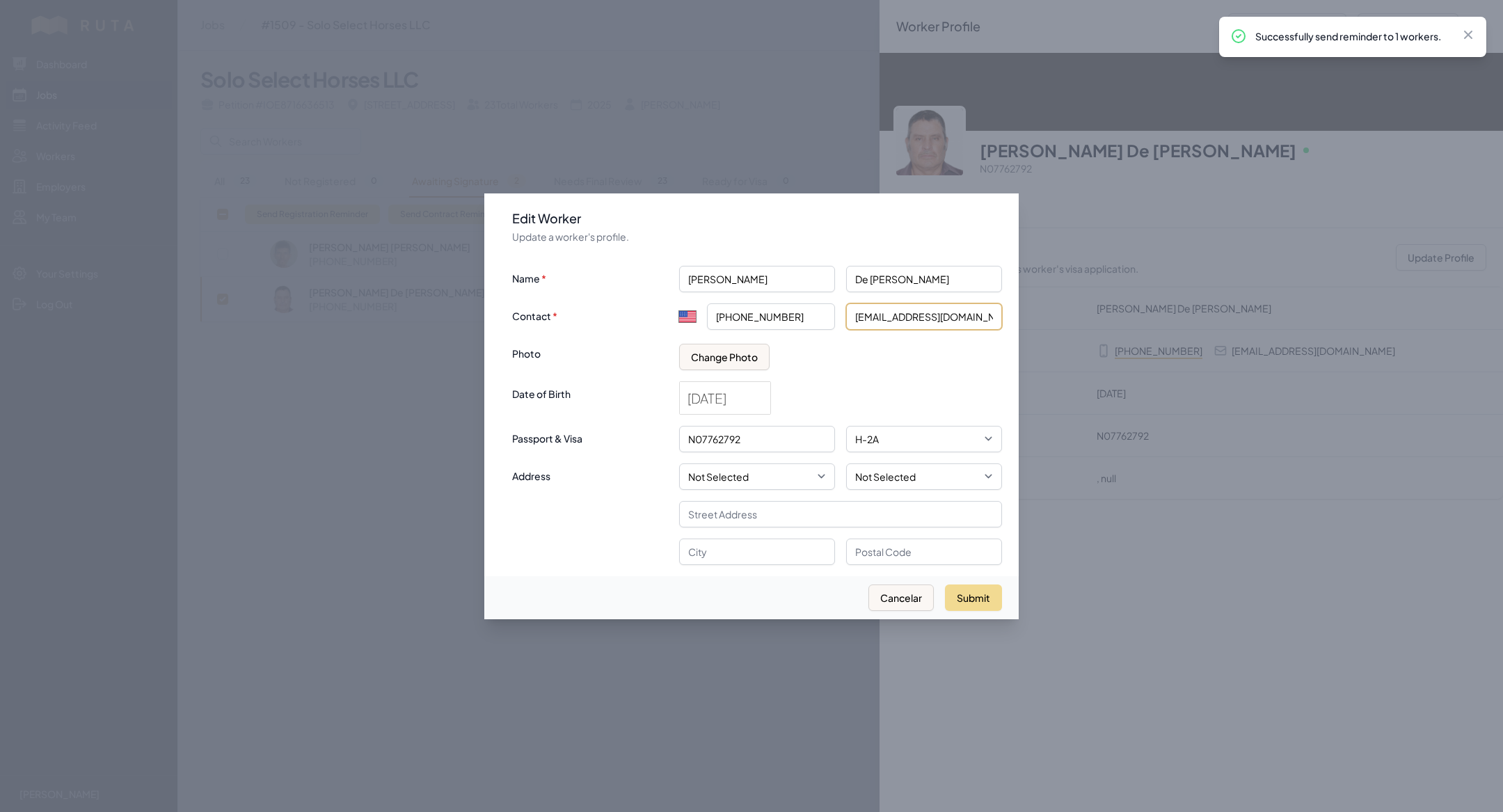
type input "[EMAIL_ADDRESS][DOMAIN_NAME]"
click button "submit" at bounding box center [0, 0] width 0 height 0
select select "MX"
type input "+52"
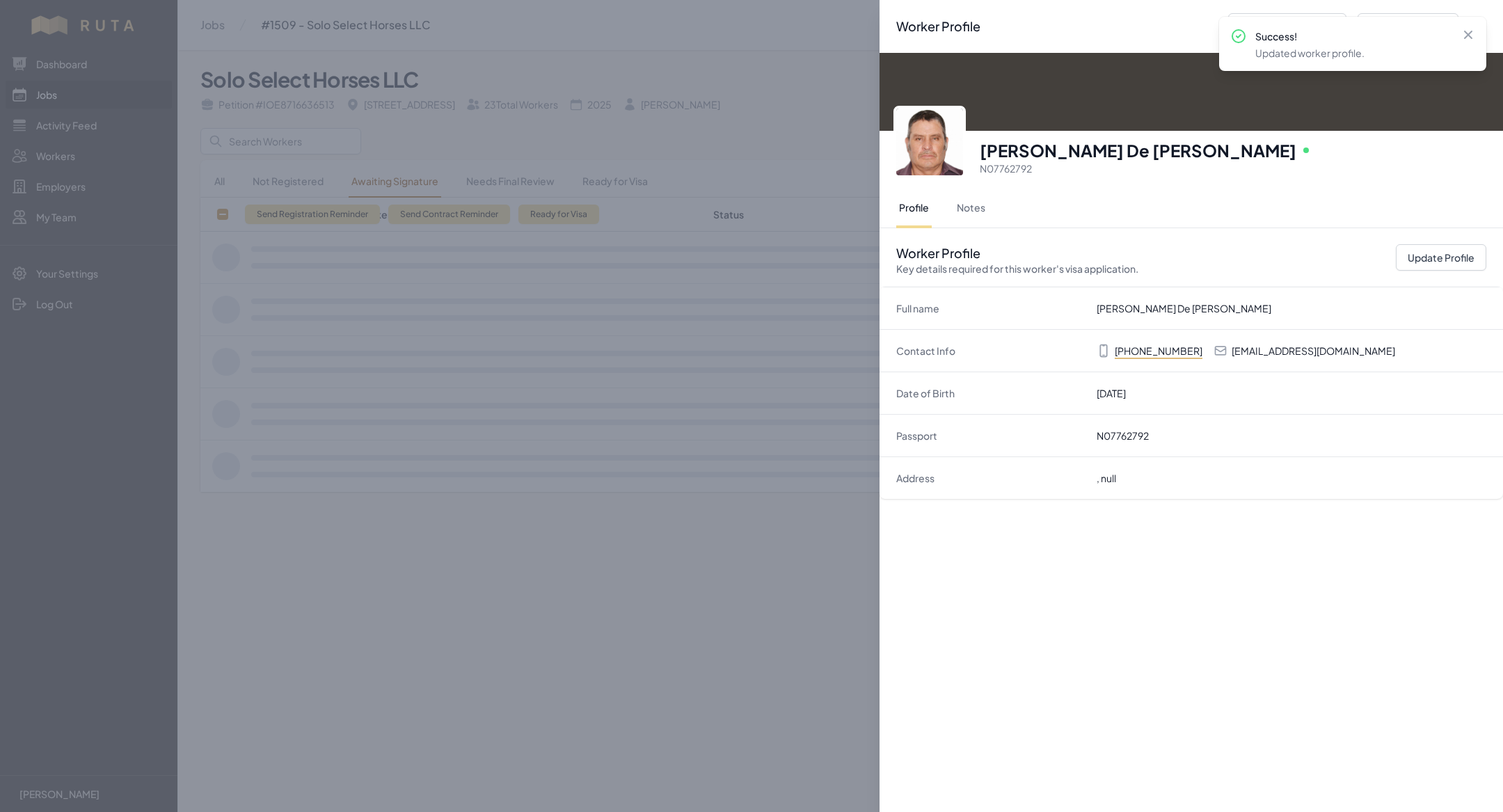
click at [760, 584] on div "Worker Profile Previous Worker Next Worker Close panel [PERSON_NAME] De [PERSON…" at bounding box center [751, 406] width 1503 height 812
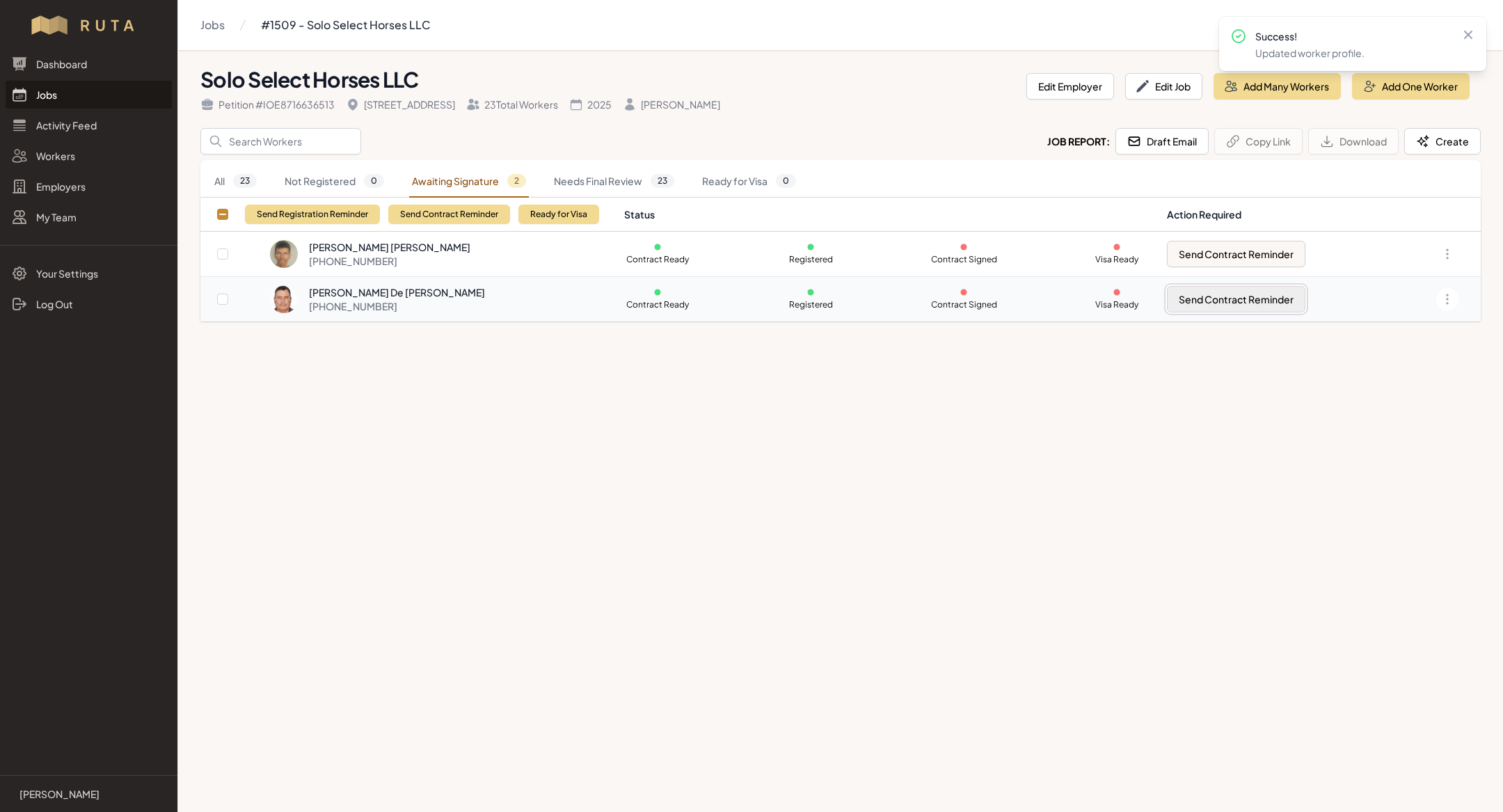
click at [1244, 309] on button "Send Contract Reminder" at bounding box center [1236, 300] width 138 height 27
checkbox input "true"
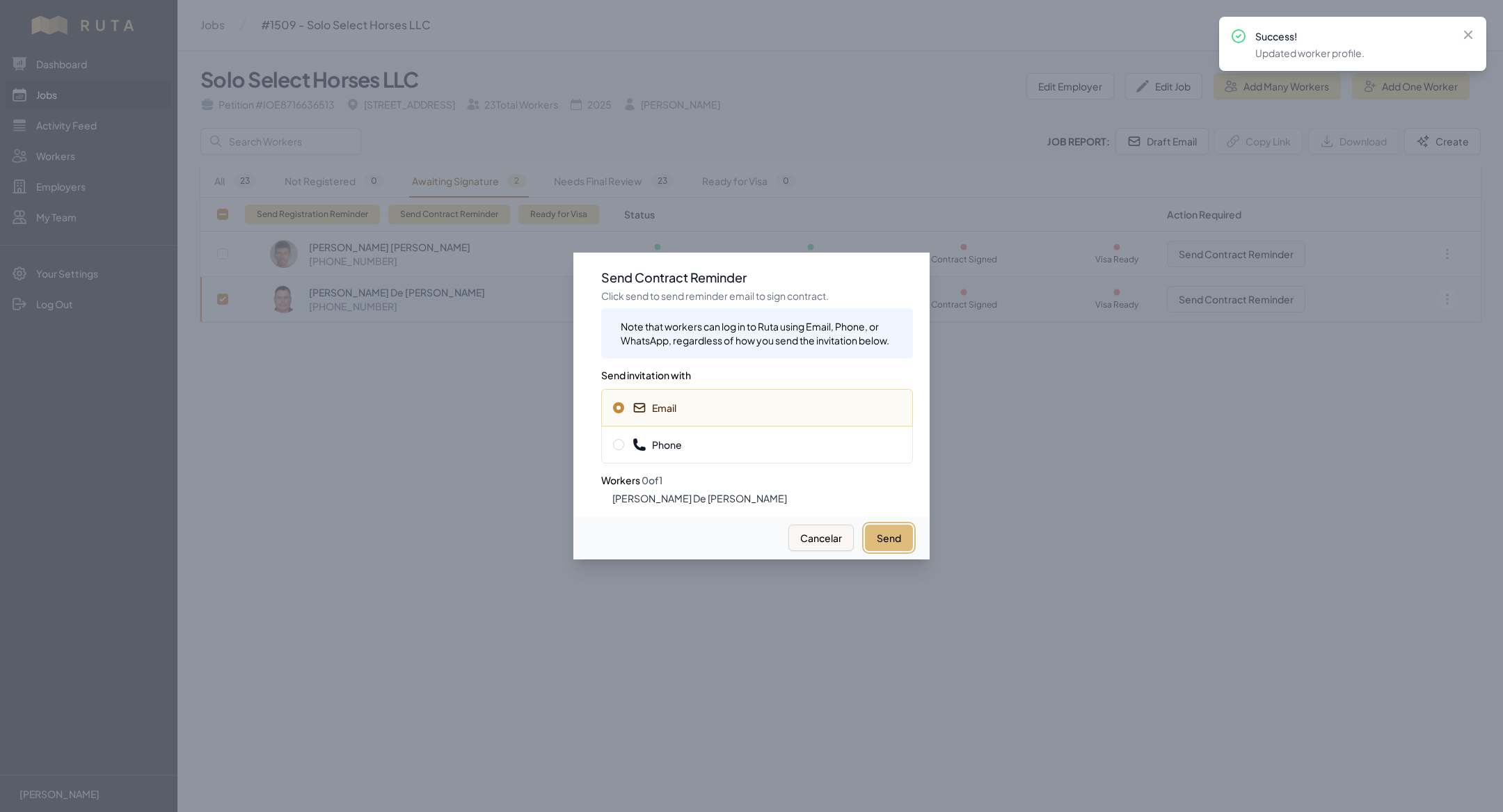
click at [887, 530] on button "Send" at bounding box center [888, 538] width 48 height 27
click at [882, 538] on button "Send" at bounding box center [888, 538] width 48 height 27
click at [886, 538] on button "Send" at bounding box center [888, 538] width 48 height 27
click at [371, 485] on div at bounding box center [751, 406] width 1503 height 812
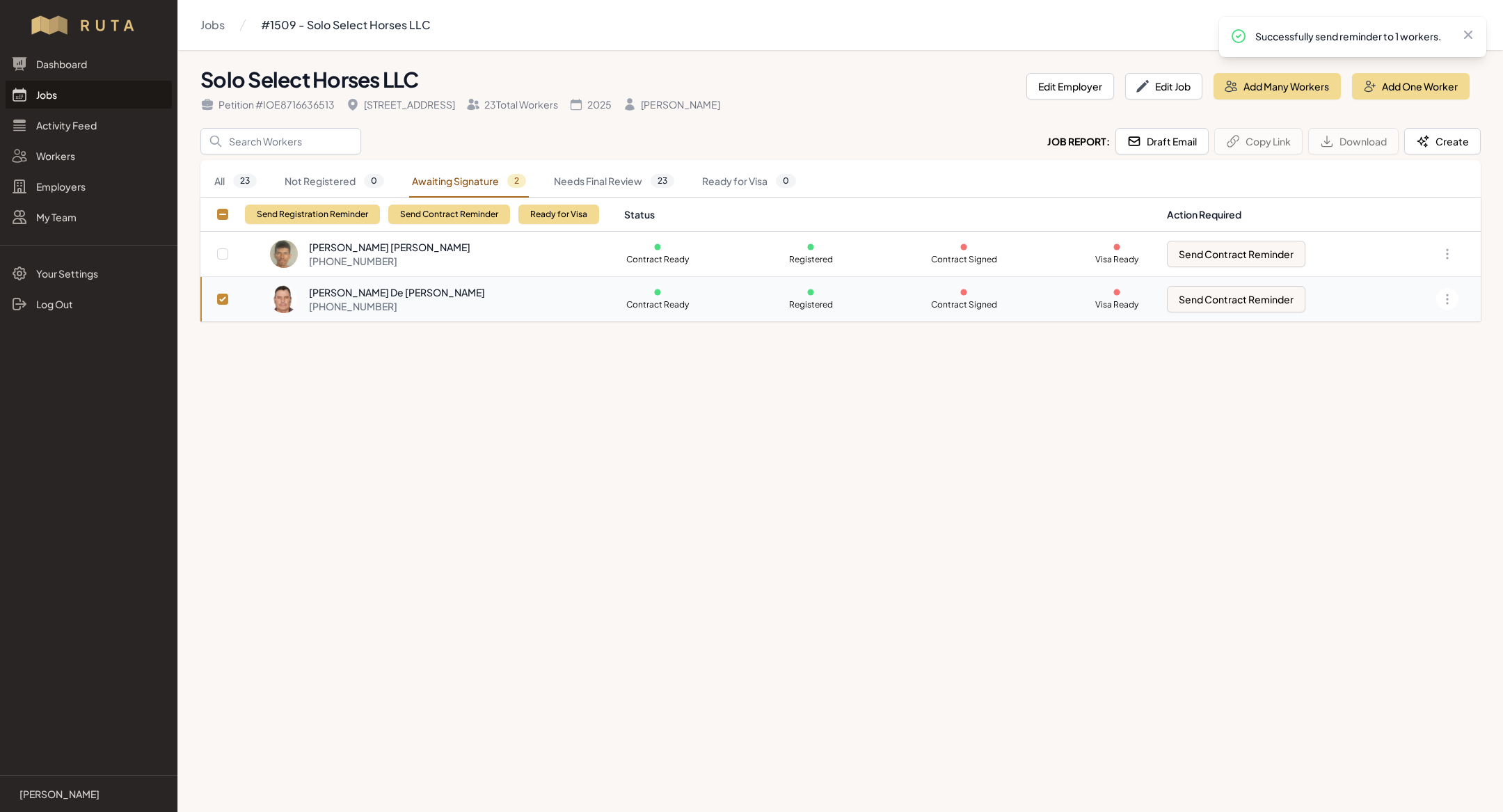
click at [565, 300] on div "[PERSON_NAME] De [PERSON_NAME] [PHONE_NUMBER]" at bounding box center [439, 299] width 338 height 28
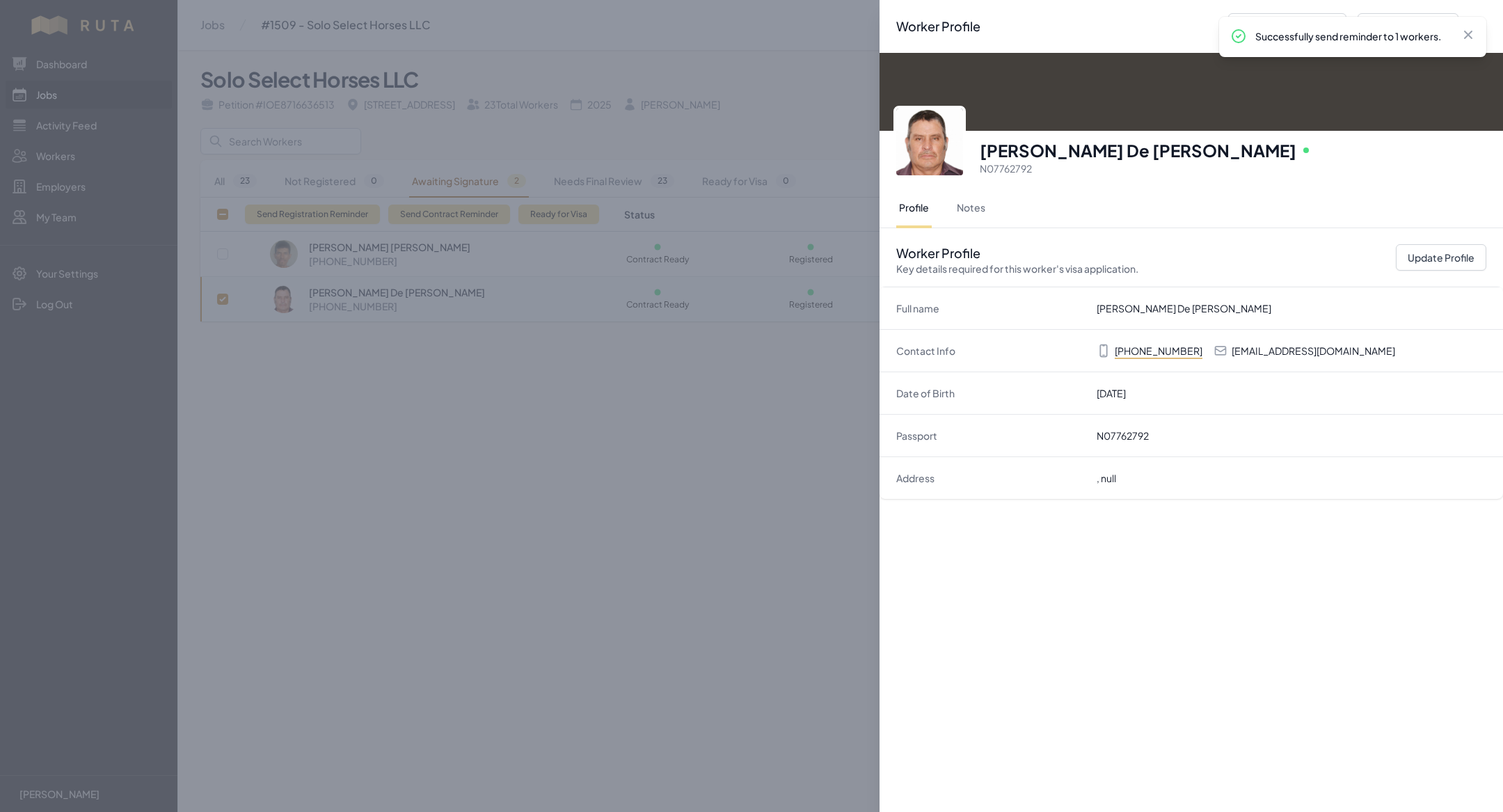
click at [1304, 352] on p "[EMAIL_ADDRESS][DOMAIN_NAME]" at bounding box center [1313, 350] width 163 height 14
copy p "[EMAIL_ADDRESS][DOMAIN_NAME]"
click at [521, 519] on div "Worker Profile Previous Worker Next Worker Close panel [PERSON_NAME] De [PERSON…" at bounding box center [751, 406] width 1503 height 812
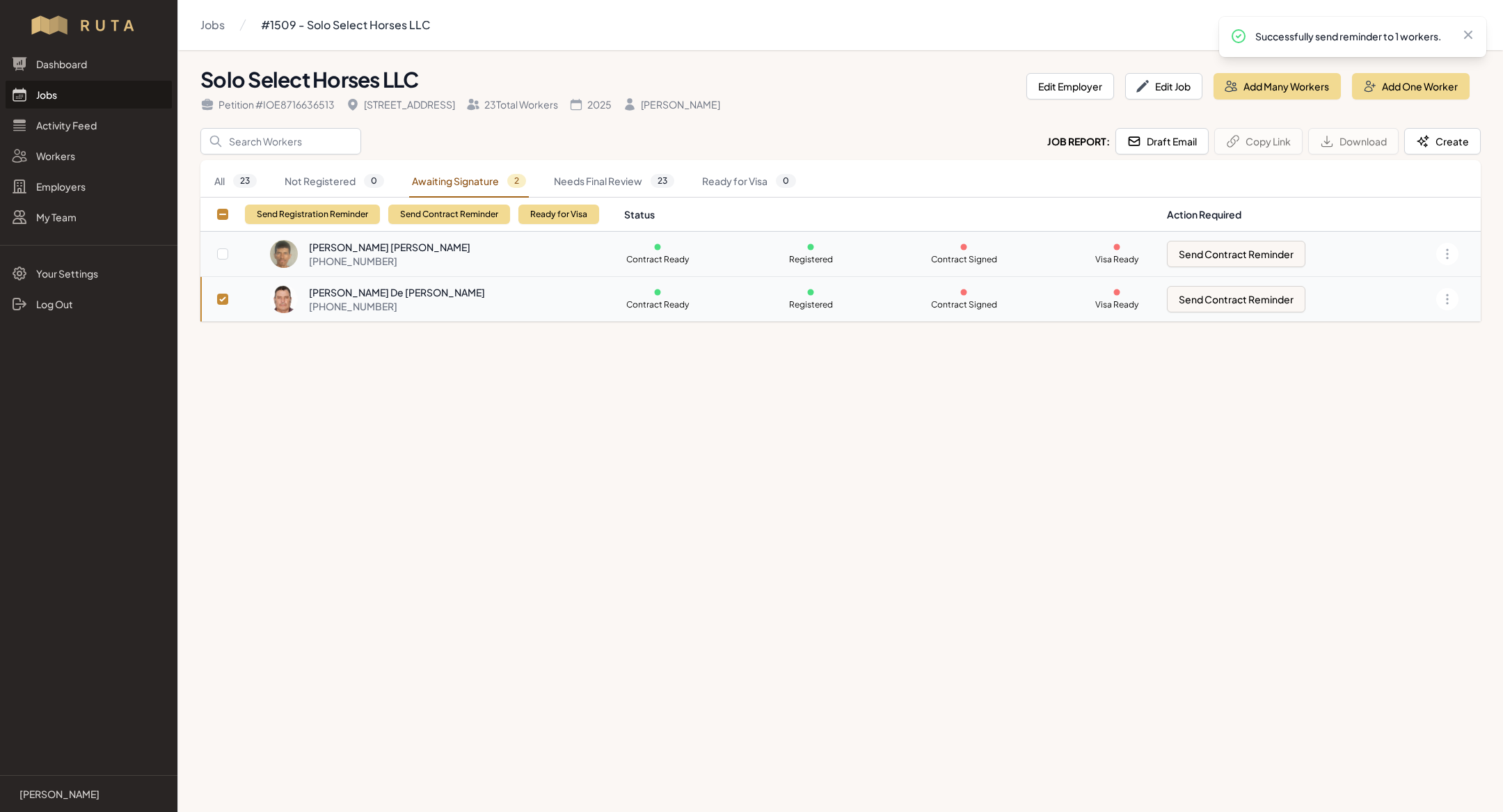
click at [425, 259] on div "[PHONE_NUMBER]" at bounding box center [389, 260] width 161 height 14
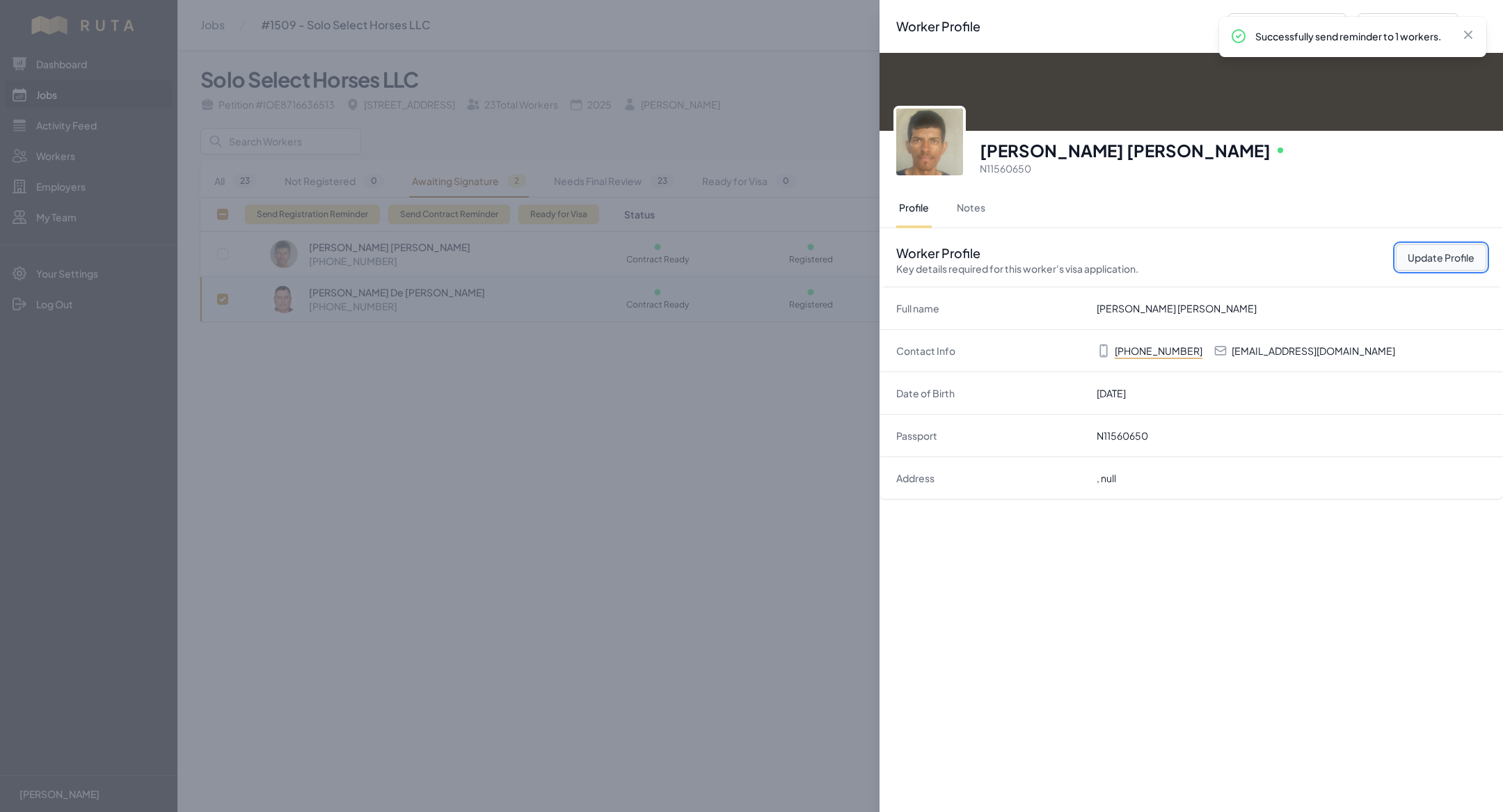
click at [1445, 247] on button "Update Profile" at bounding box center [1441, 258] width 91 height 27
select select "US"
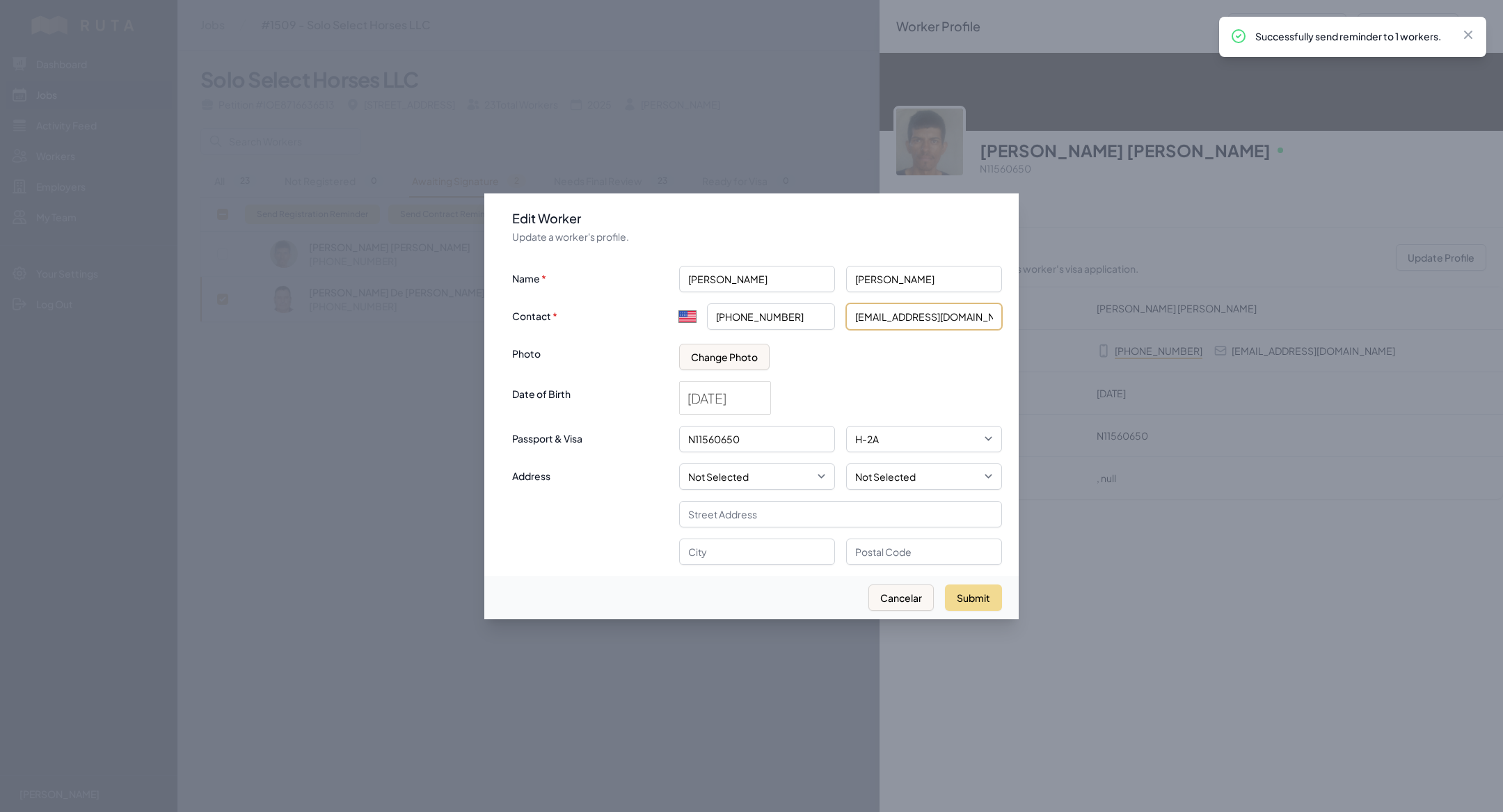
click at [934, 311] on input "[EMAIL_ADDRESS][DOMAIN_NAME]" at bounding box center [924, 317] width 156 height 27
paste input "[EMAIL_ADDRESS][DOMAIN_NAME]"
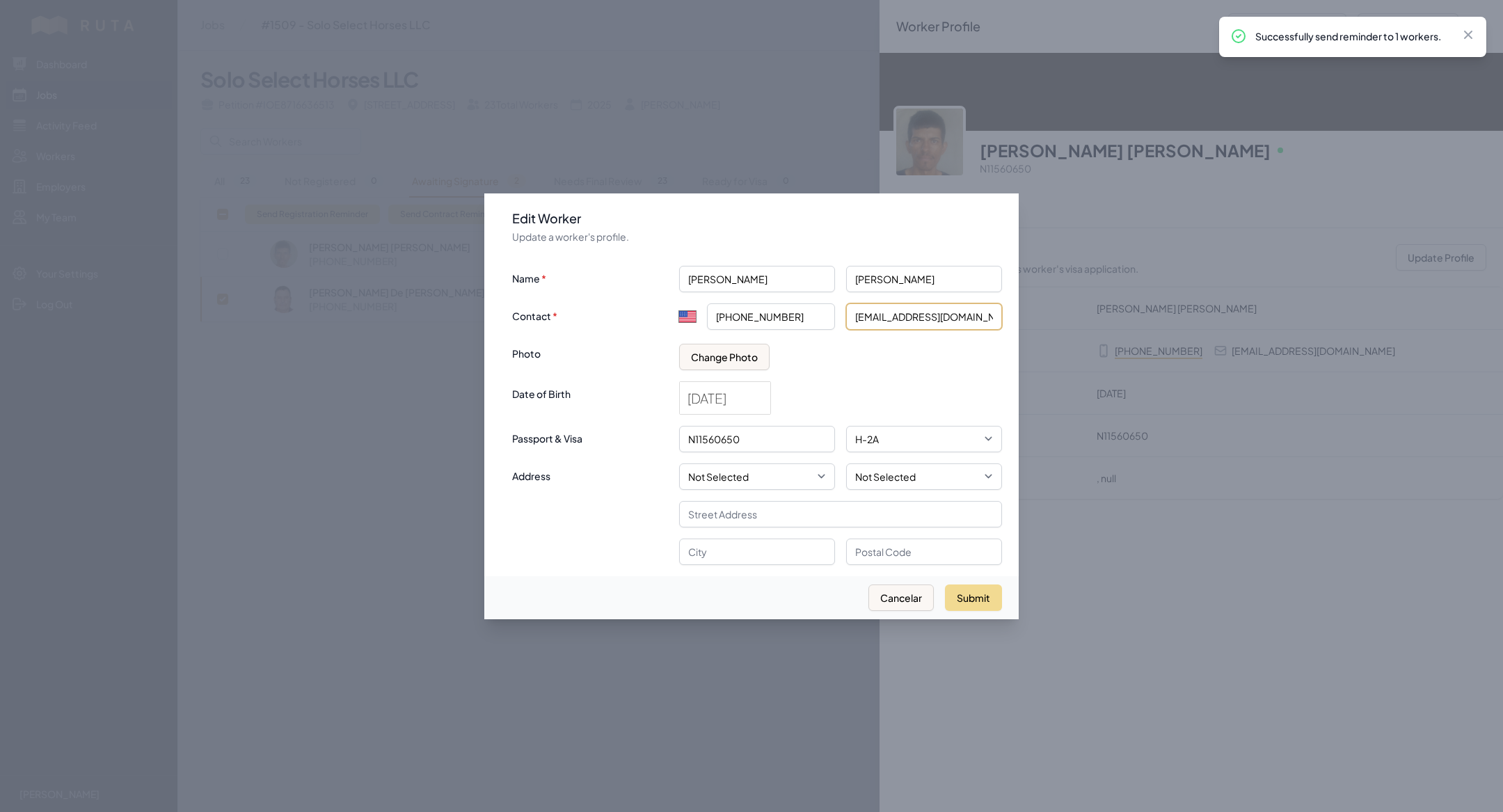
scroll to position [0, 52]
type input "[EMAIL_ADDRESS][DOMAIN_NAME]"
click button "submit" at bounding box center [0, 0] width 0 height 0
click at [986, 607] on button "Submit" at bounding box center [973, 597] width 57 height 27
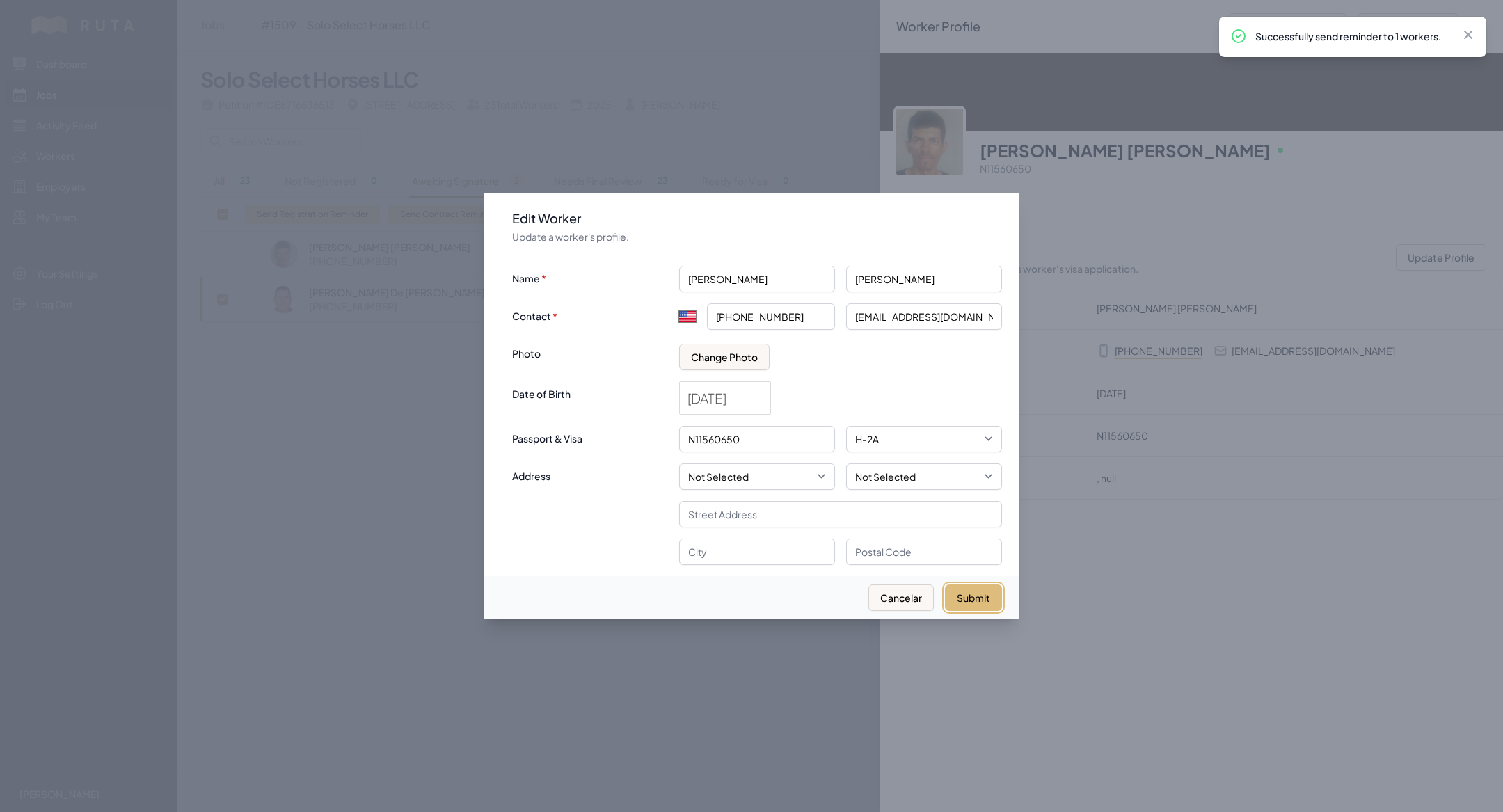
select select "MX"
type input "+52"
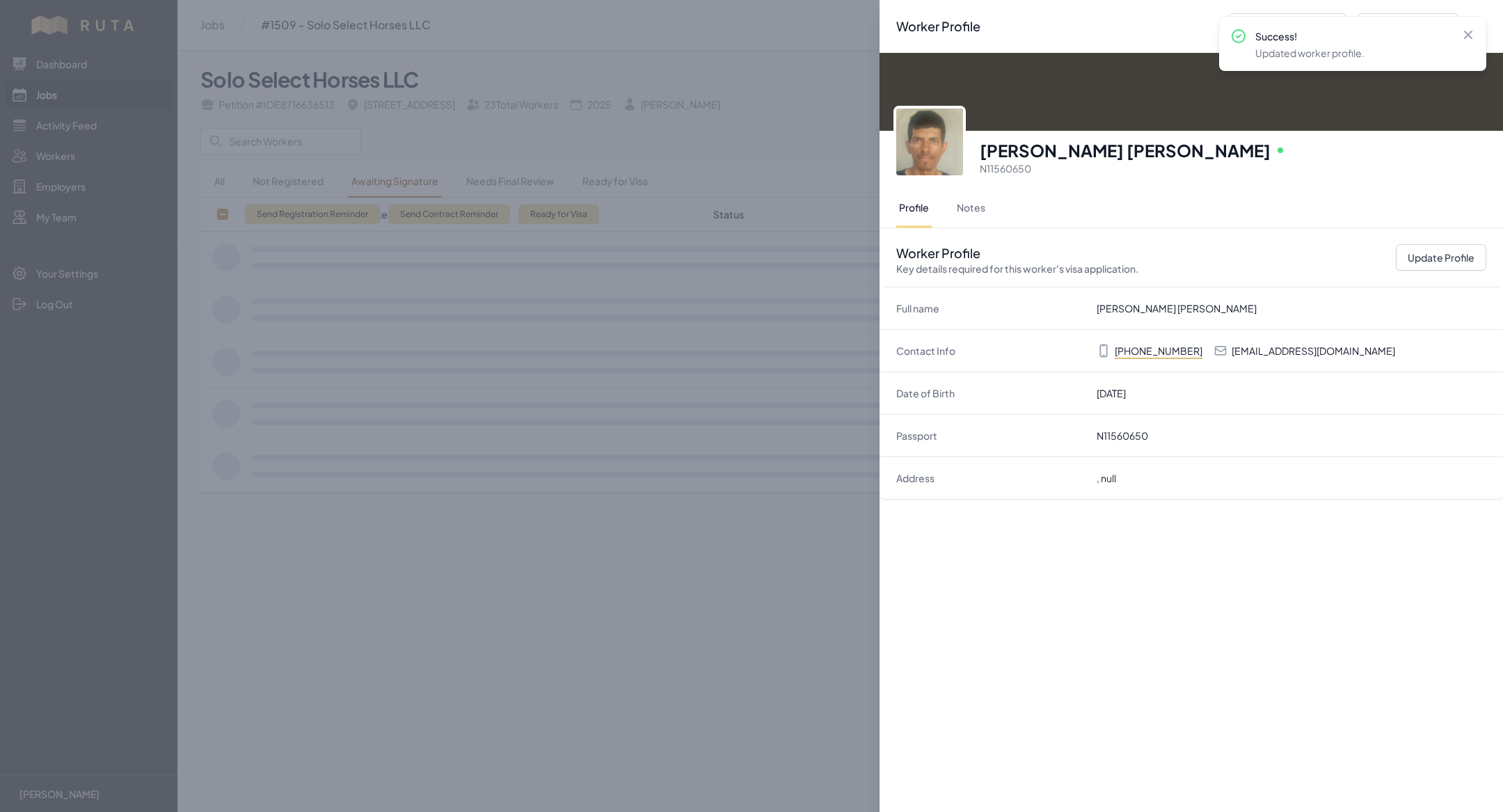
click at [675, 538] on div "Worker Profile Previous Worker Next Worker Close panel [PERSON_NAME] [PERSON_NA…" at bounding box center [751, 406] width 1503 height 812
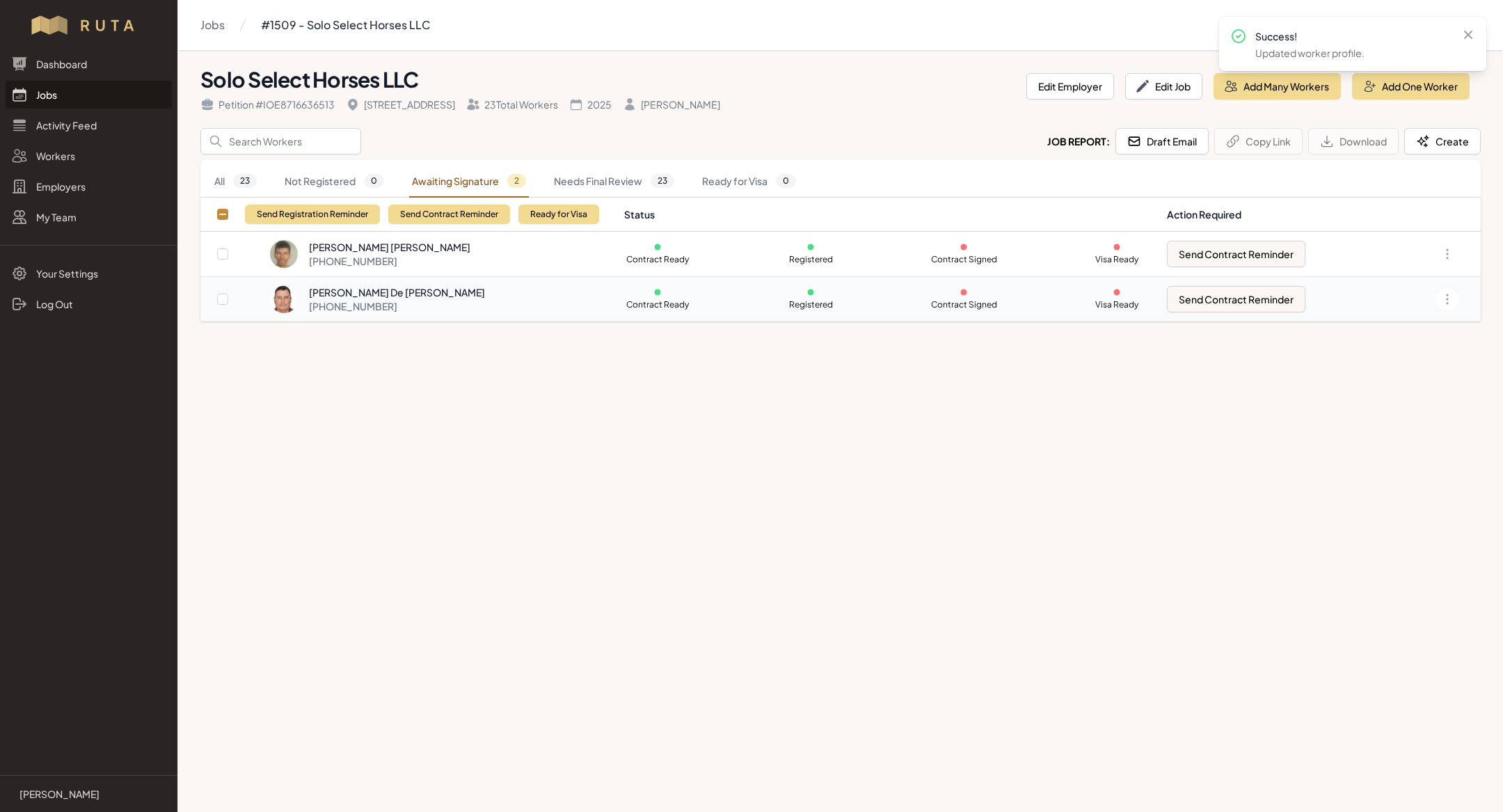
click at [420, 297] on div "[PERSON_NAME] De [PERSON_NAME]" at bounding box center [397, 292] width 176 height 14
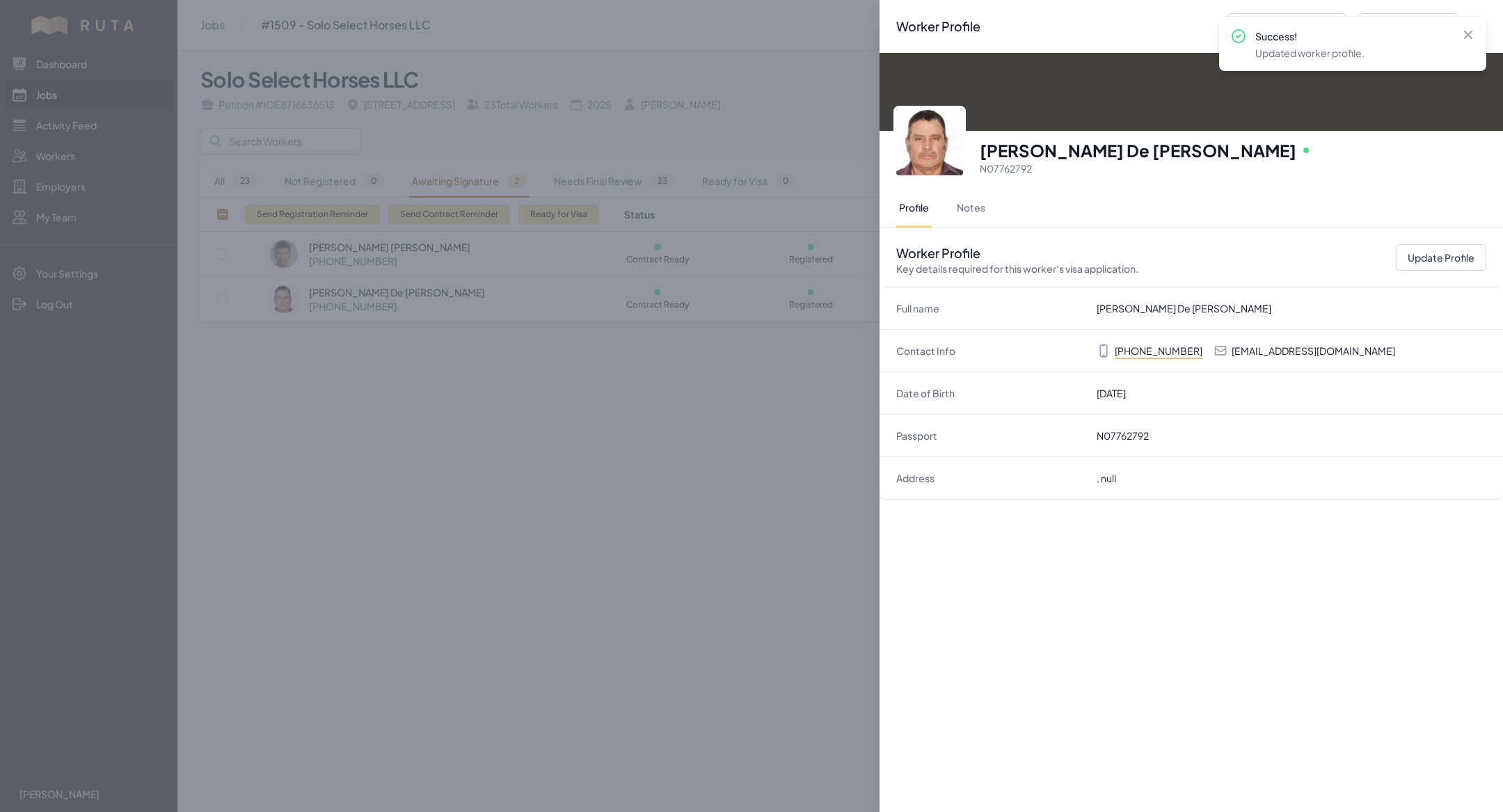
click at [810, 481] on div "Worker Profile Previous Worker Next Worker Close panel [PERSON_NAME] De [PERSON…" at bounding box center [751, 406] width 1503 height 812
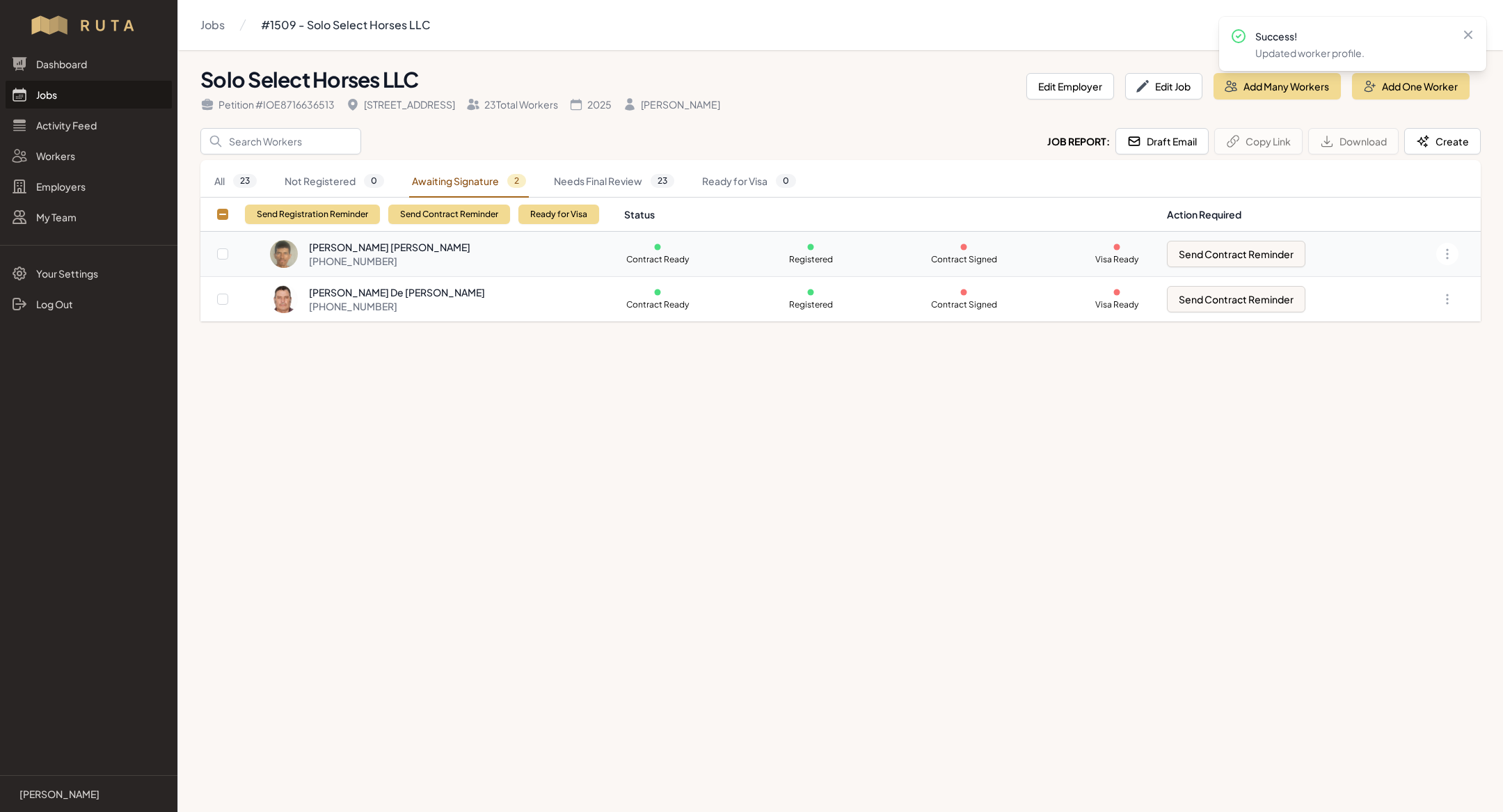
click at [423, 256] on div "[PHONE_NUMBER]" at bounding box center [389, 260] width 161 height 14
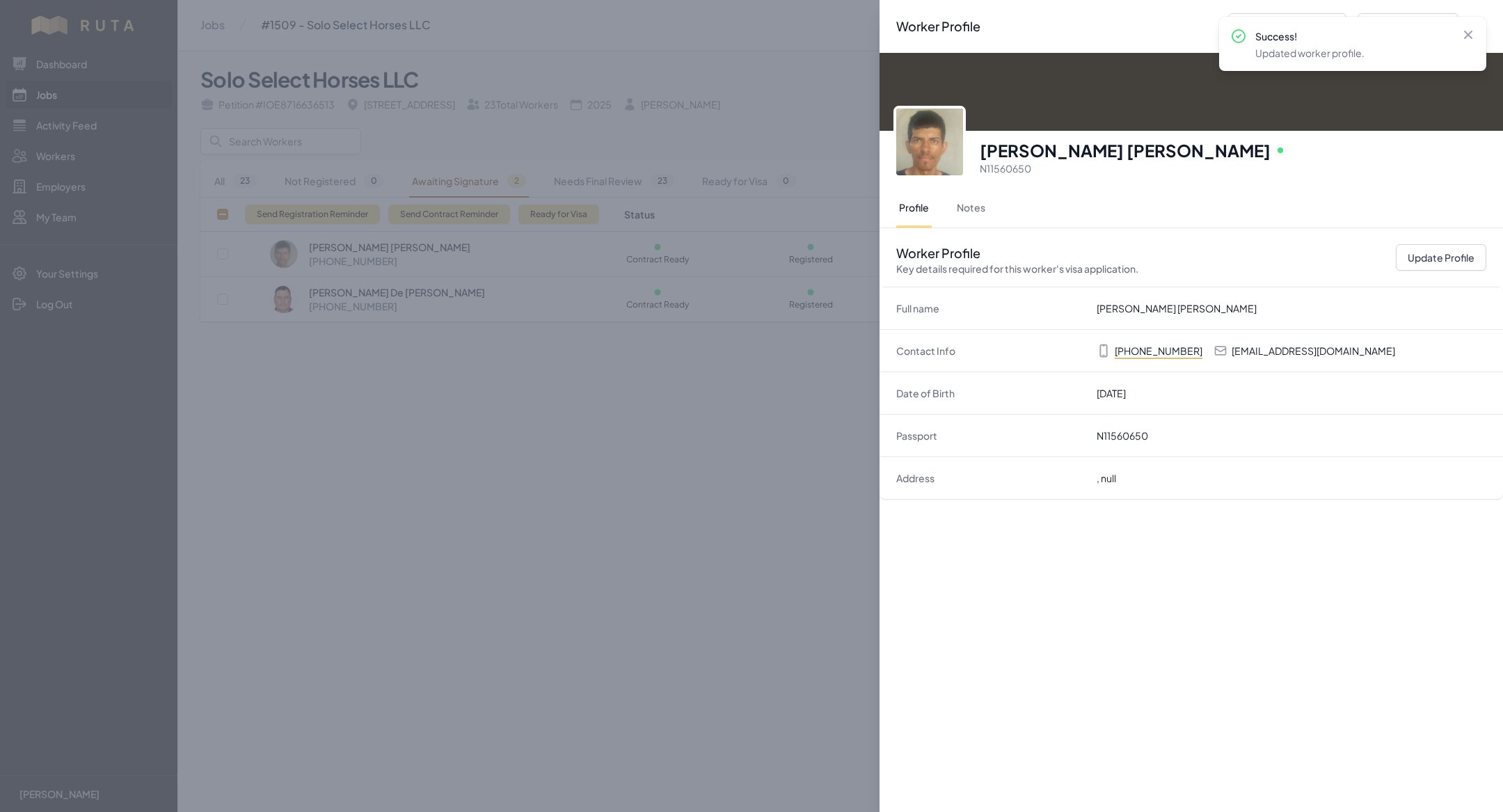
click at [92, 396] on div "Worker Profile Previous Worker Next Worker Close panel [PERSON_NAME] [PERSON_NA…" at bounding box center [751, 406] width 1503 height 812
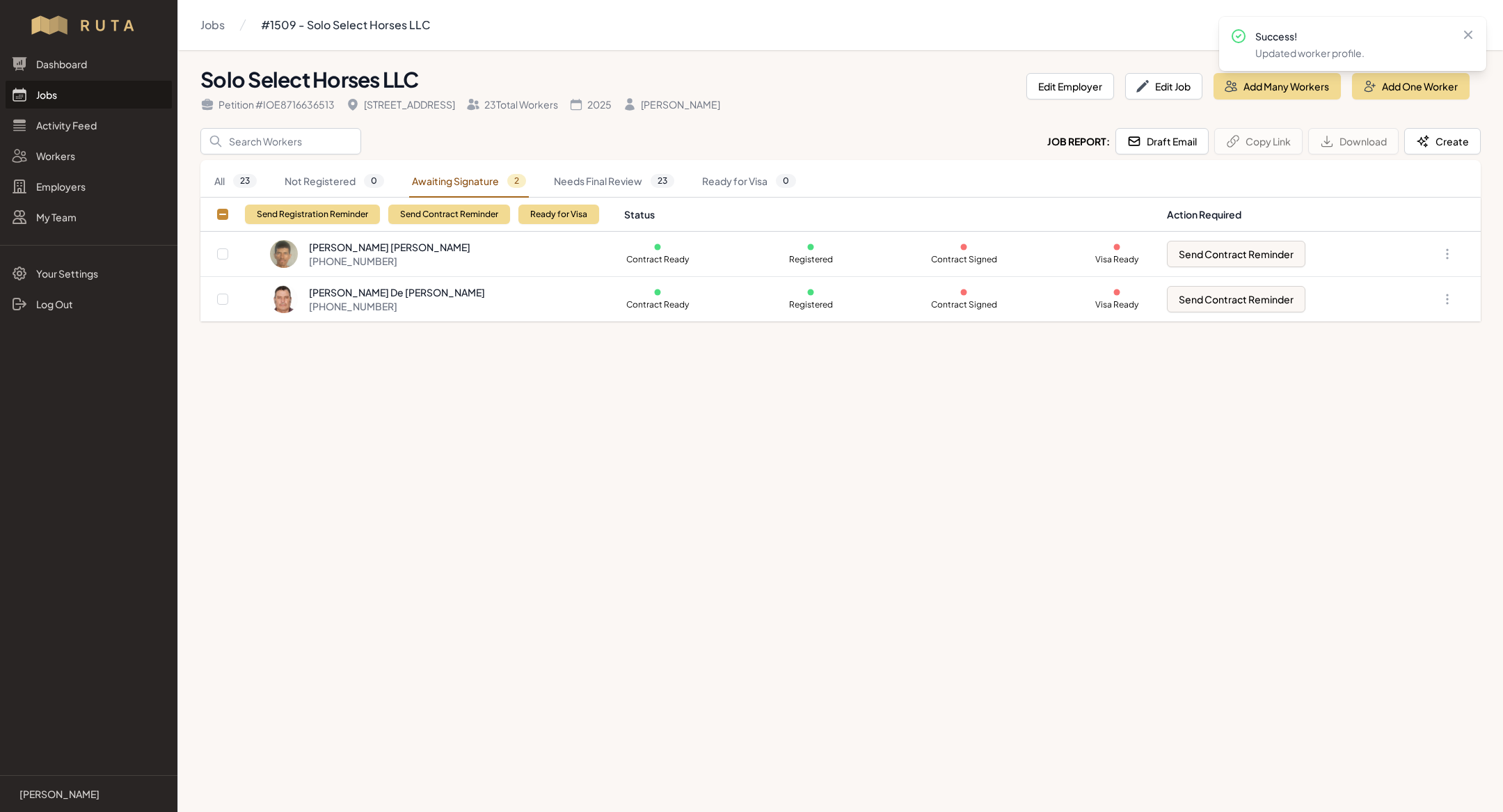
click at [73, 105] on link "Jobs" at bounding box center [89, 94] width 166 height 28
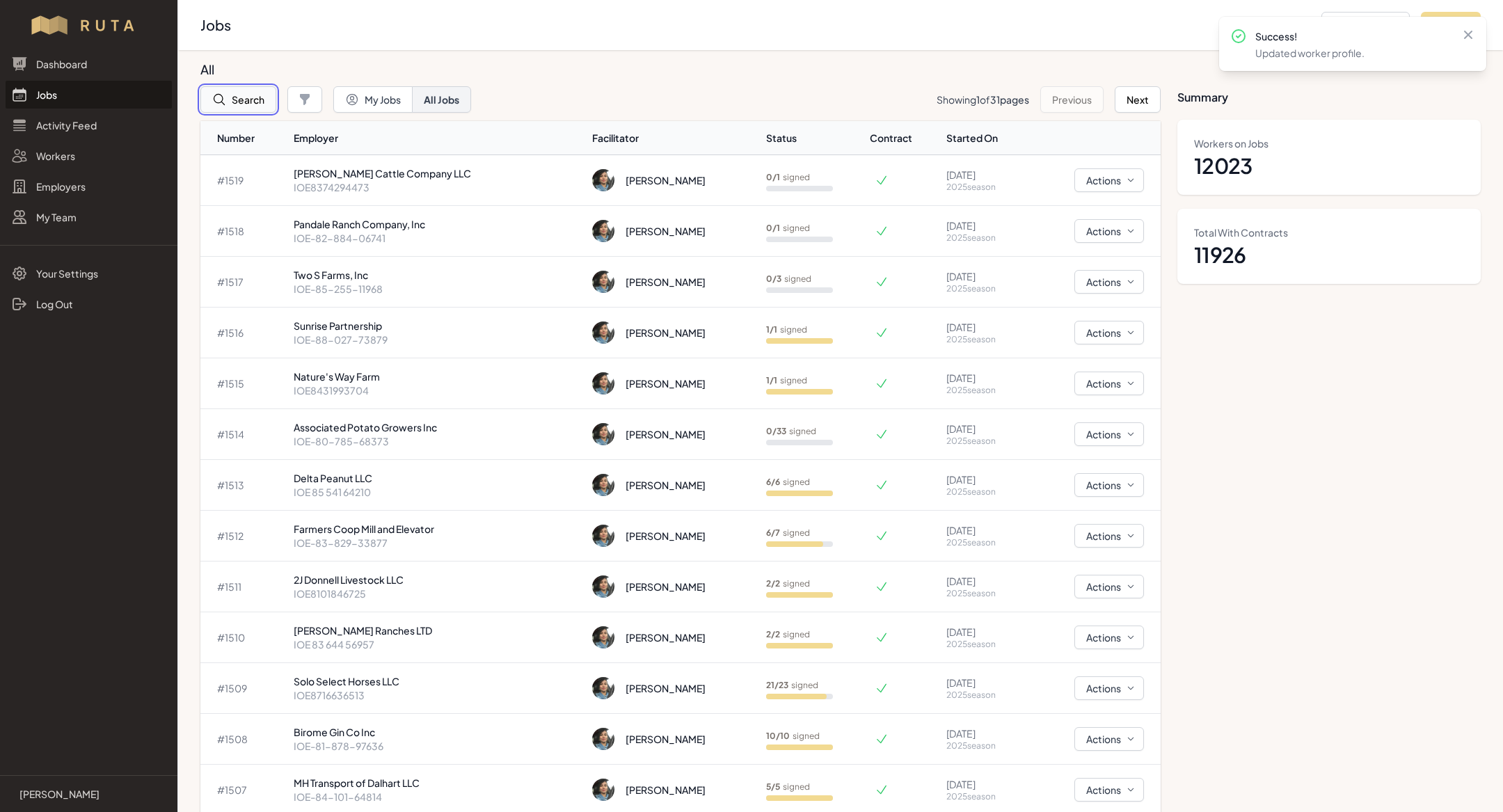
click at [265, 100] on button "Search" at bounding box center [238, 99] width 75 height 27
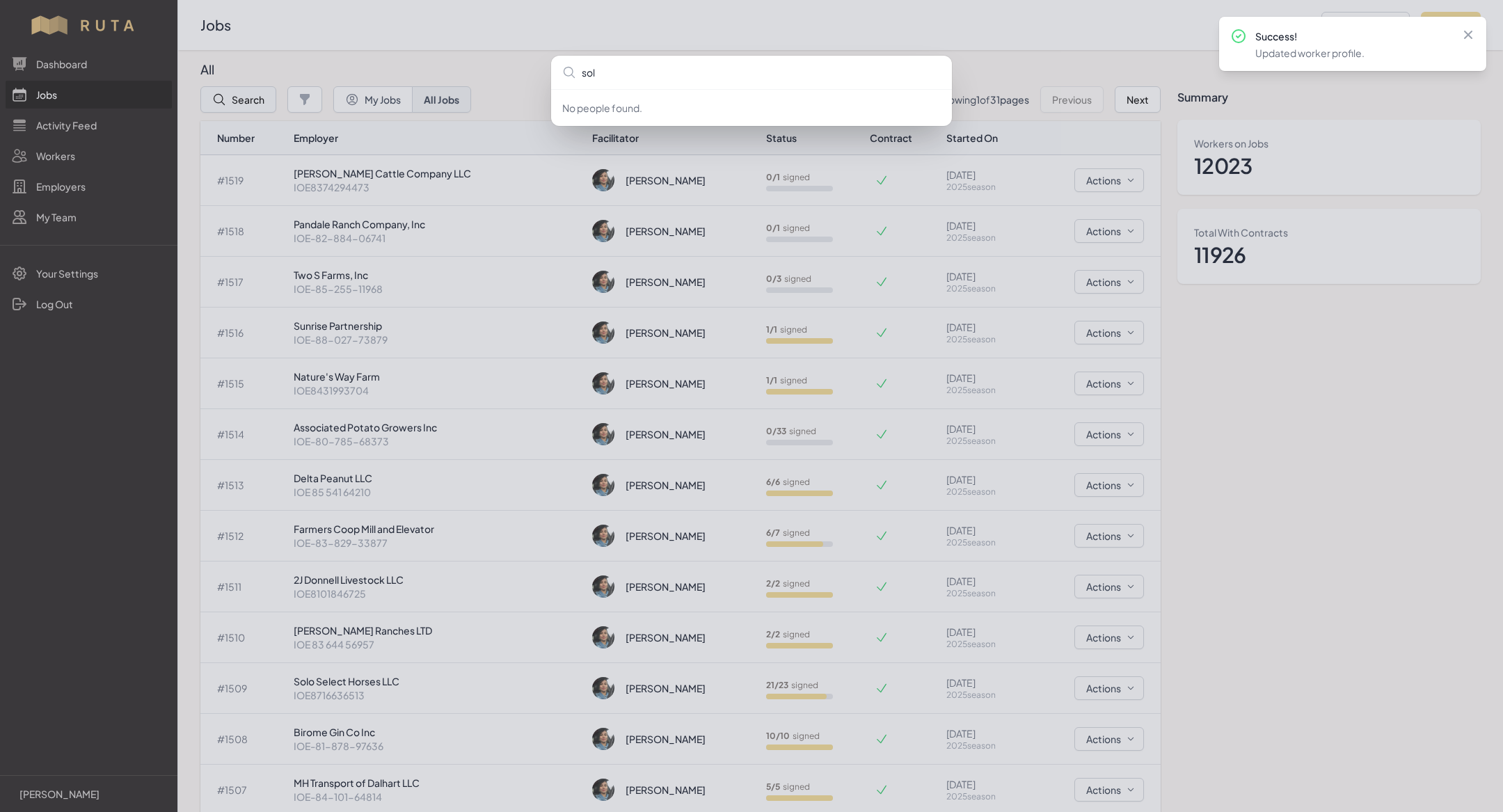
type input "solo"
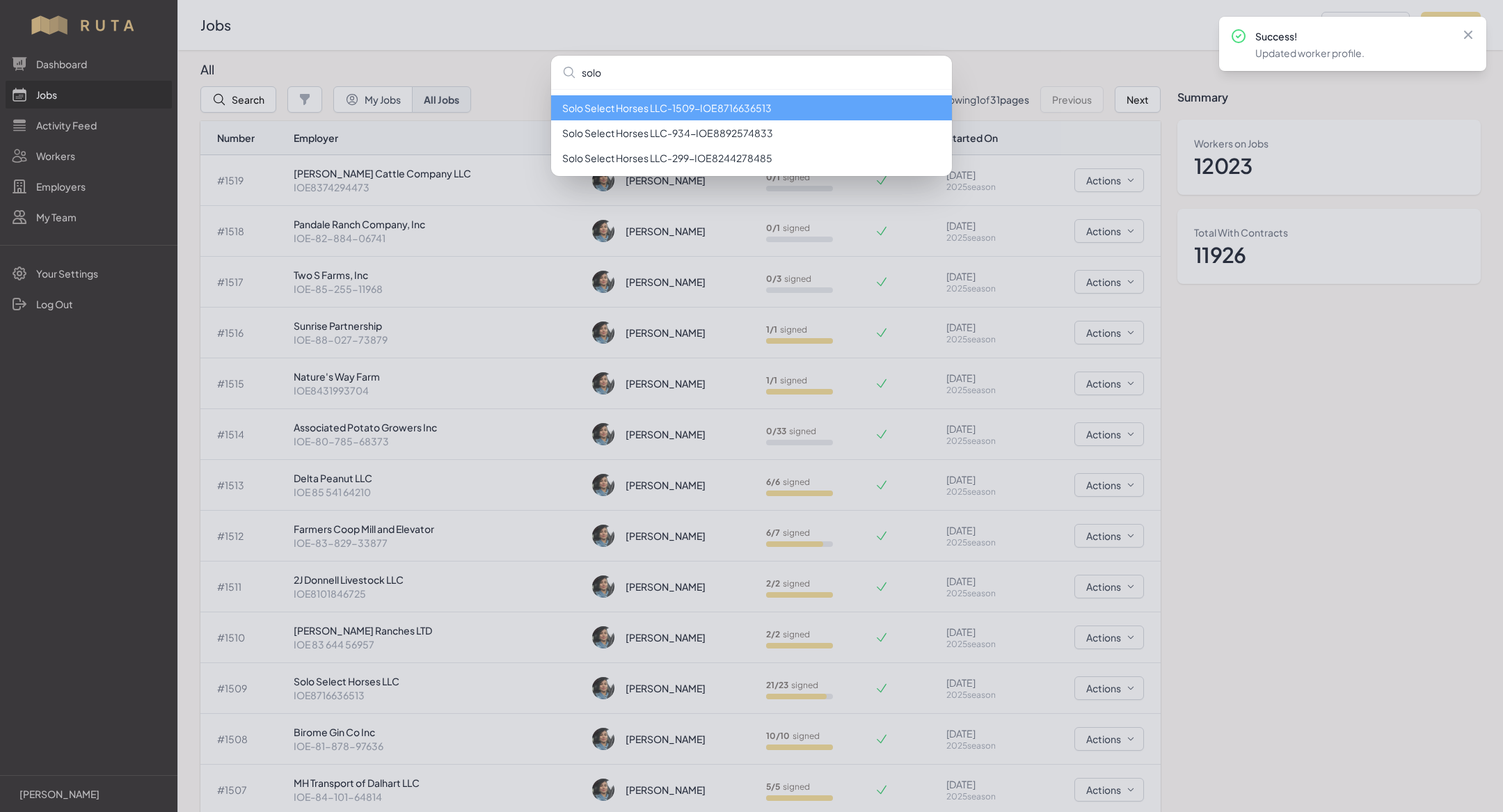
click at [697, 117] on li "Solo Select Horses LLC - 1509 - IOE8716636513" at bounding box center [751, 108] width 401 height 25
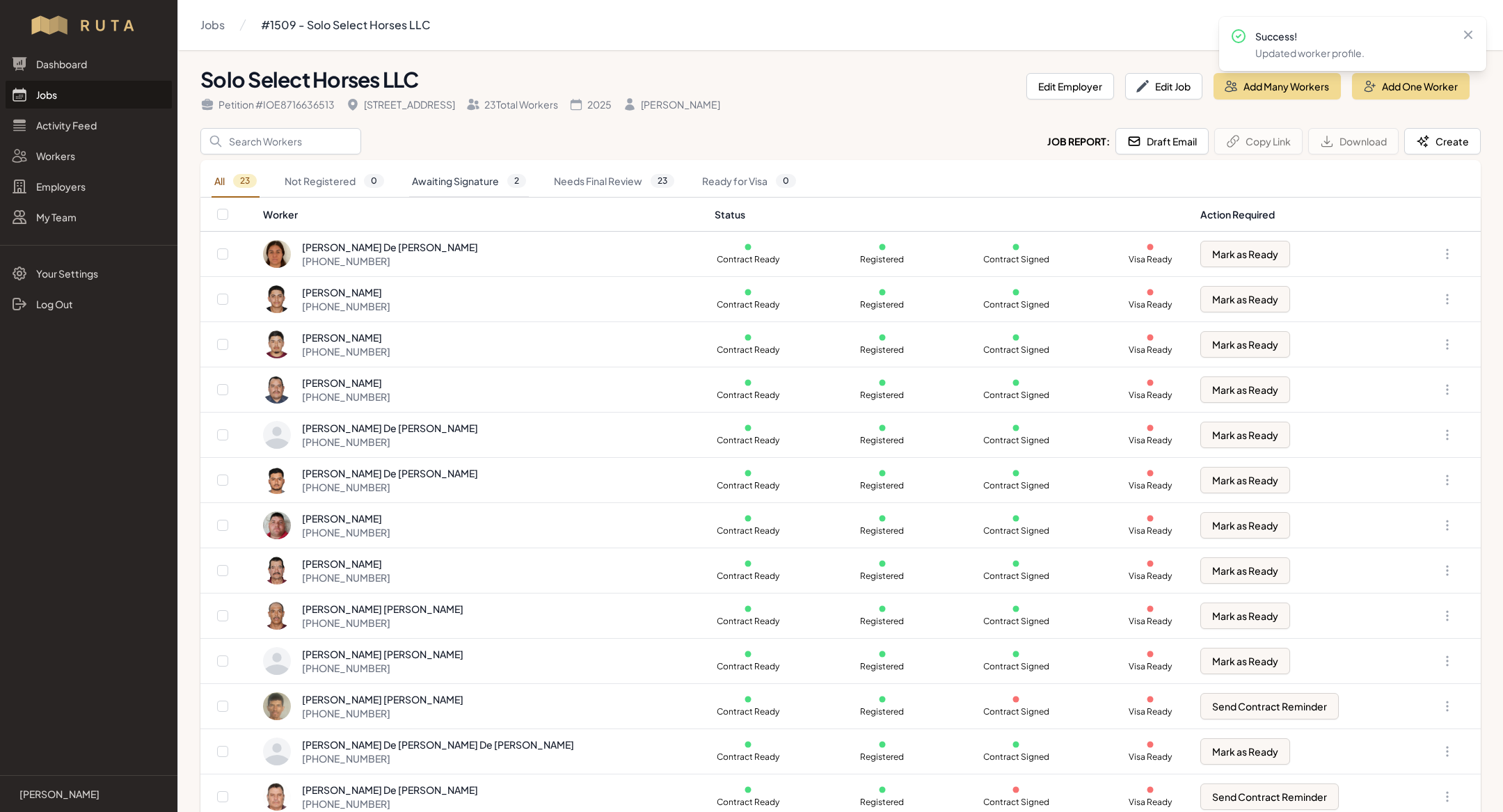
click at [491, 170] on link "Awaiting Signature 2" at bounding box center [469, 182] width 119 height 32
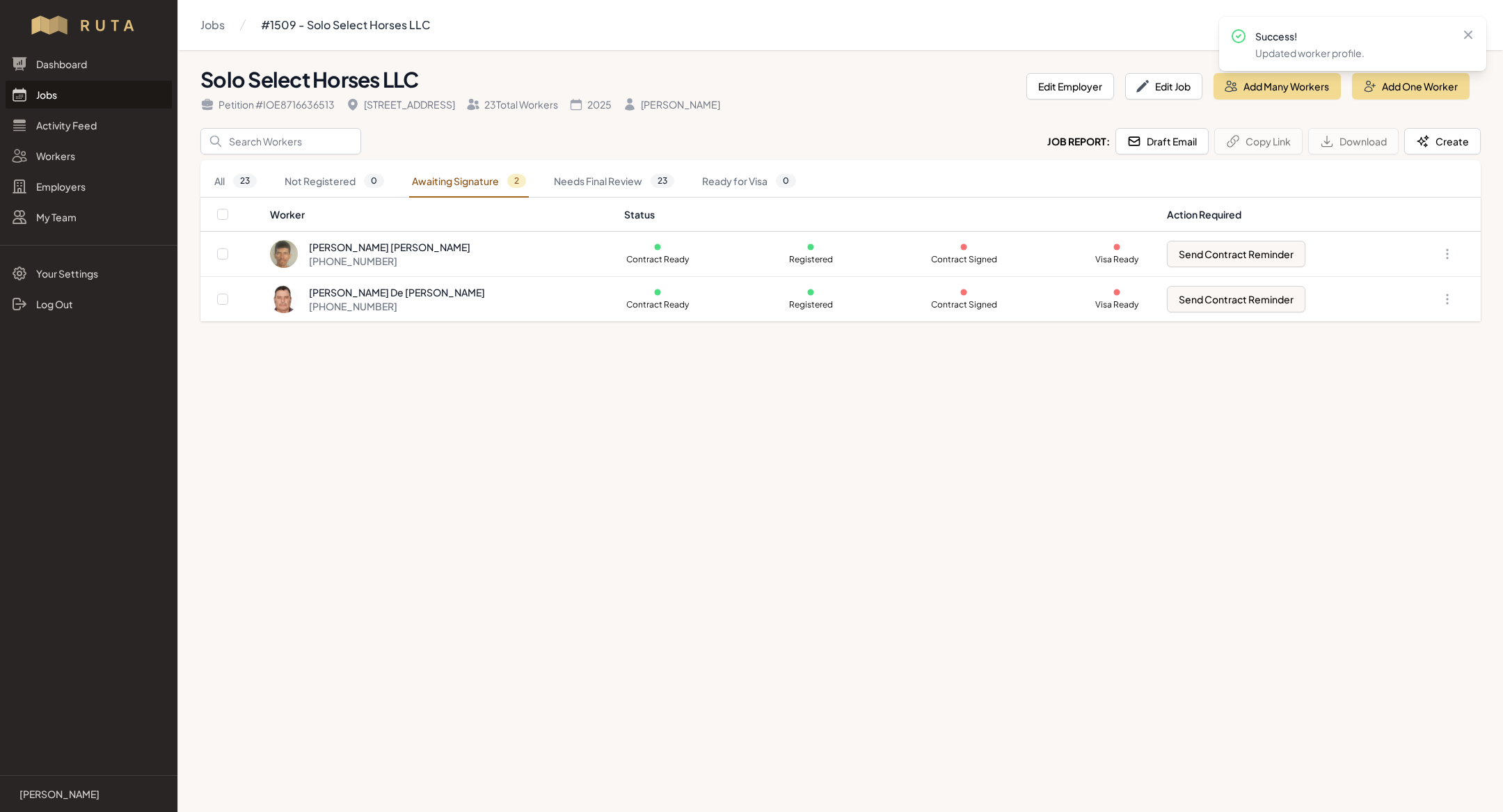
click at [499, 224] on th "Worker" at bounding box center [442, 215] width 346 height 34
click at [855, 237] on td "Contract Ready Registered Contract Signed Visa Ready" at bounding box center [887, 254] width 543 height 45
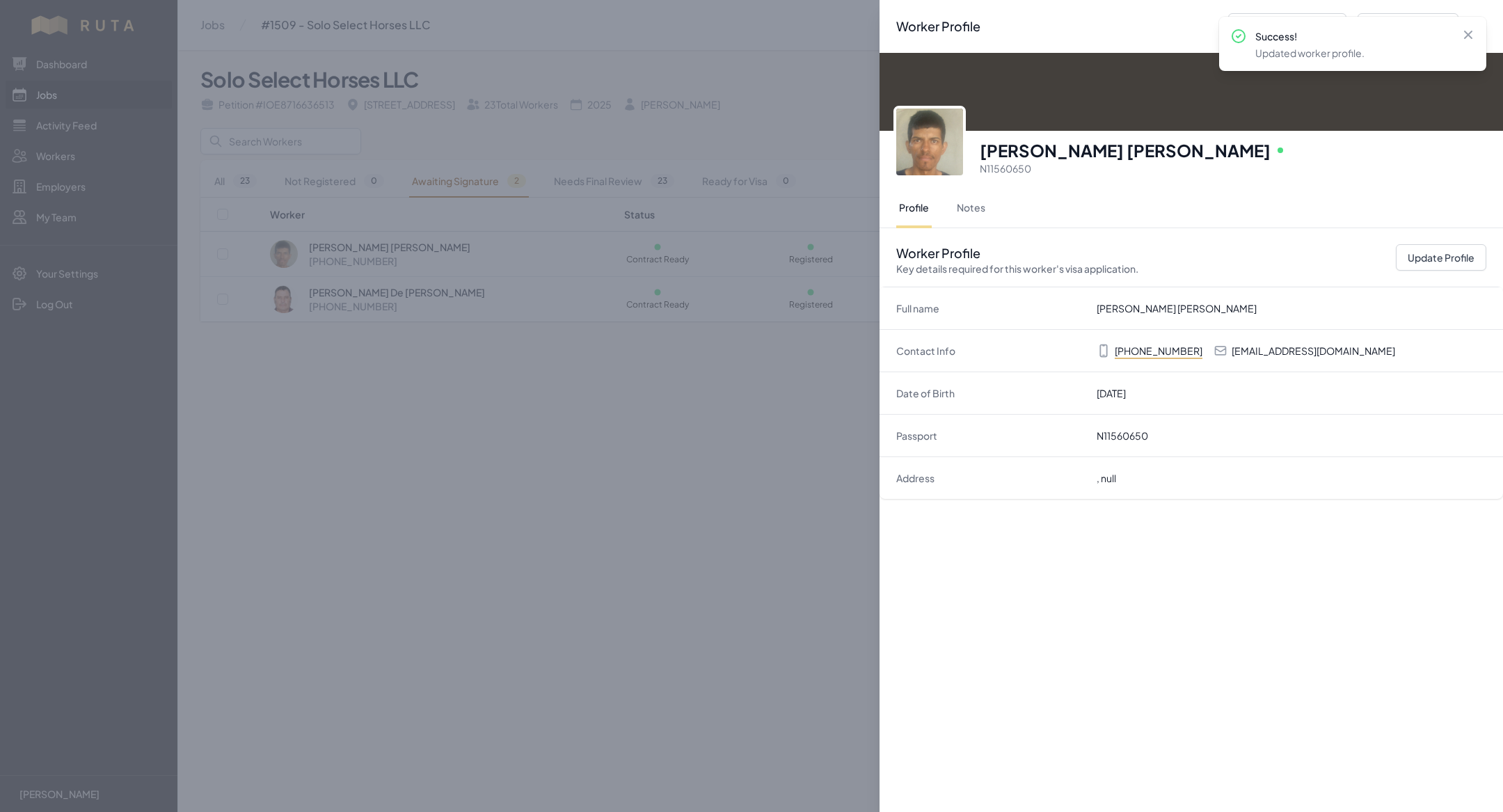
click at [1331, 347] on p "[EMAIL_ADDRESS][DOMAIN_NAME]" at bounding box center [1313, 350] width 163 height 14
copy p "[EMAIL_ADDRESS][DOMAIN_NAME]"
